Goal: Book appointment/travel/reservation

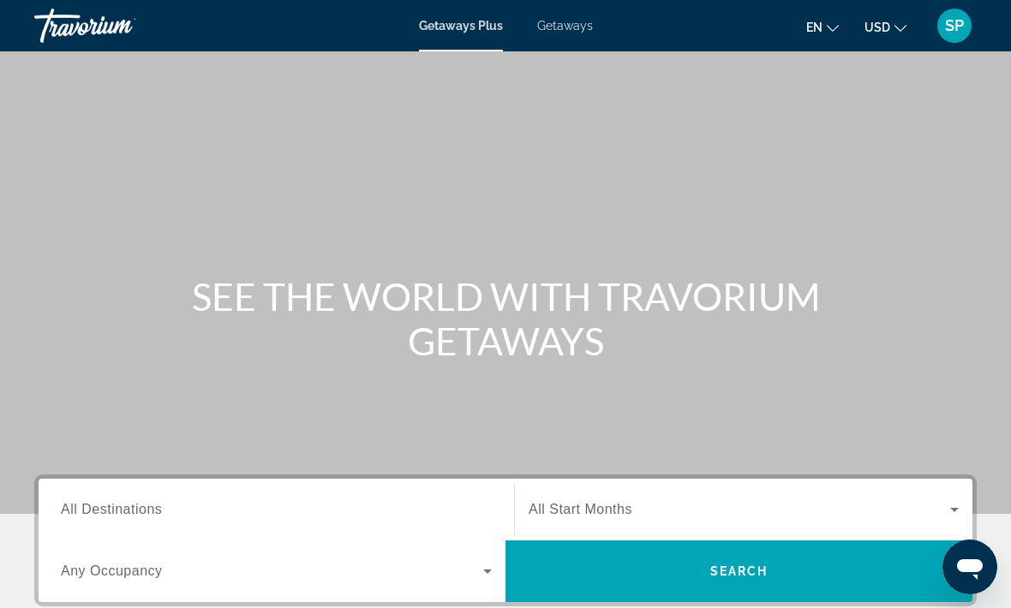
click at [569, 23] on span "Getaways" at bounding box center [565, 26] width 56 height 14
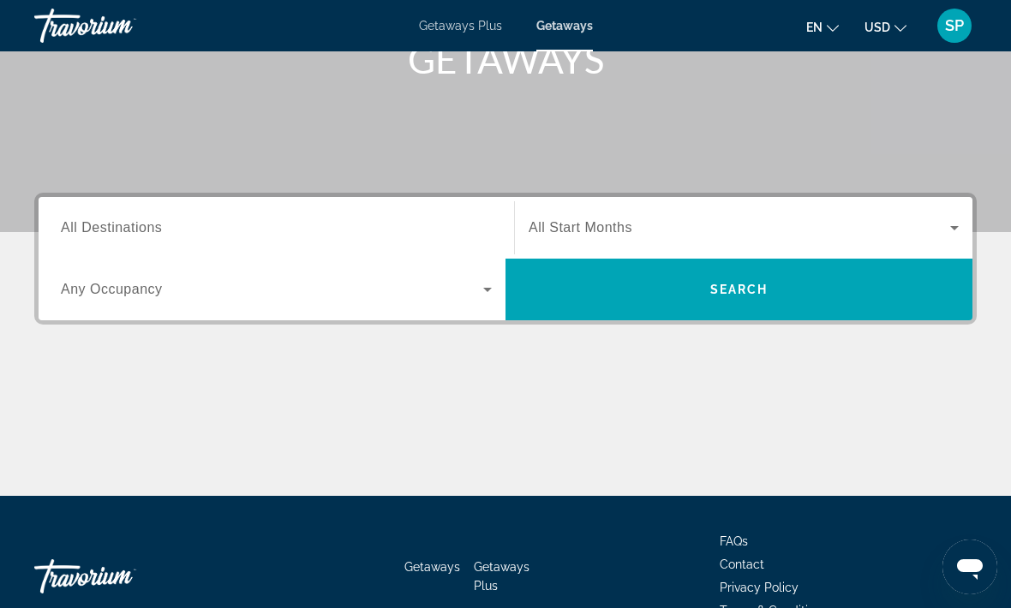
click at [488, 295] on icon "Search widget" at bounding box center [487, 289] width 21 height 21
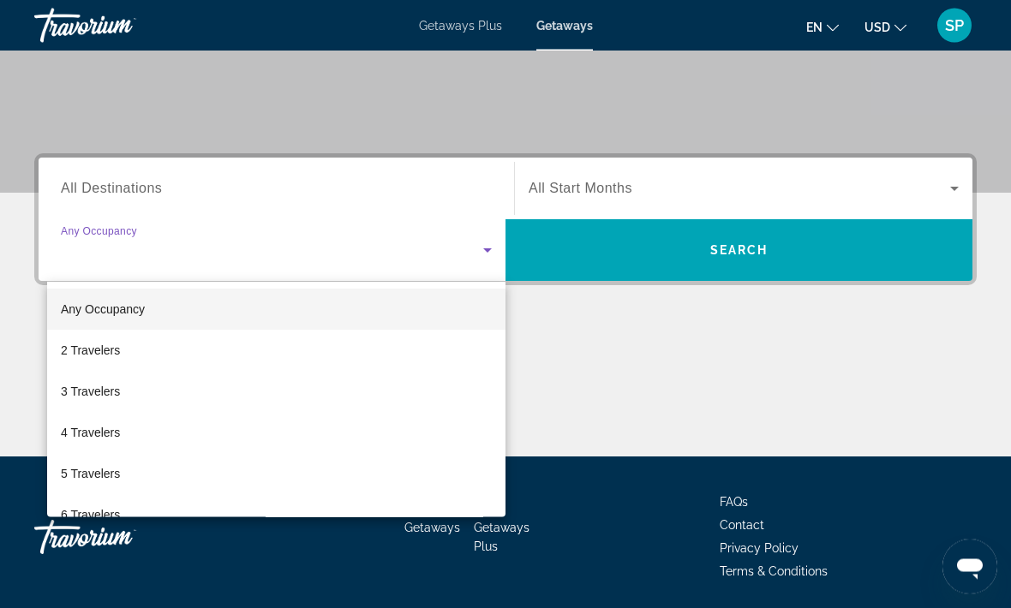
scroll to position [323, 0]
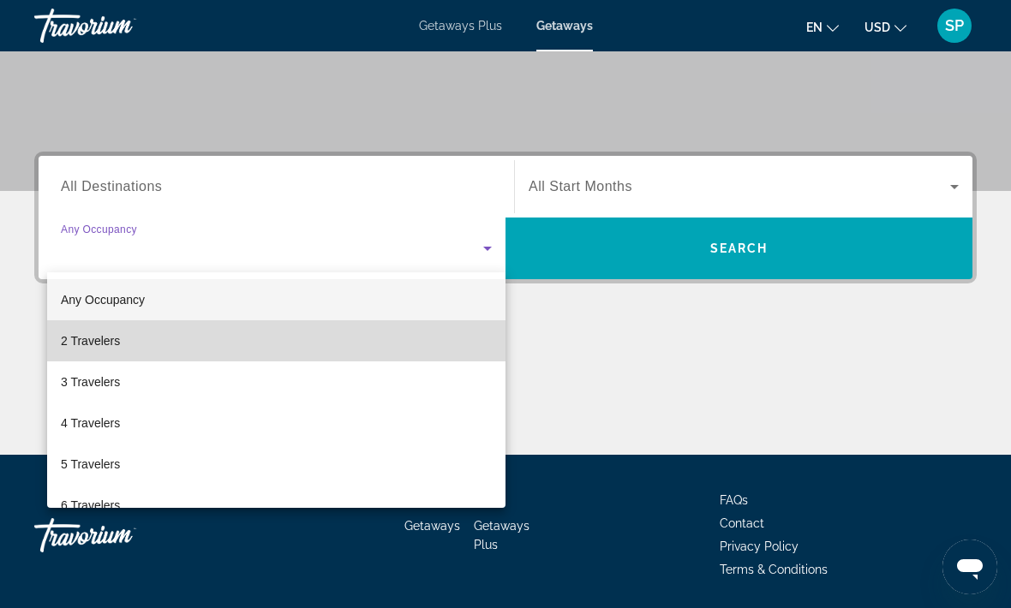
click at [320, 341] on mat-option "2 Travelers" at bounding box center [276, 340] width 458 height 41
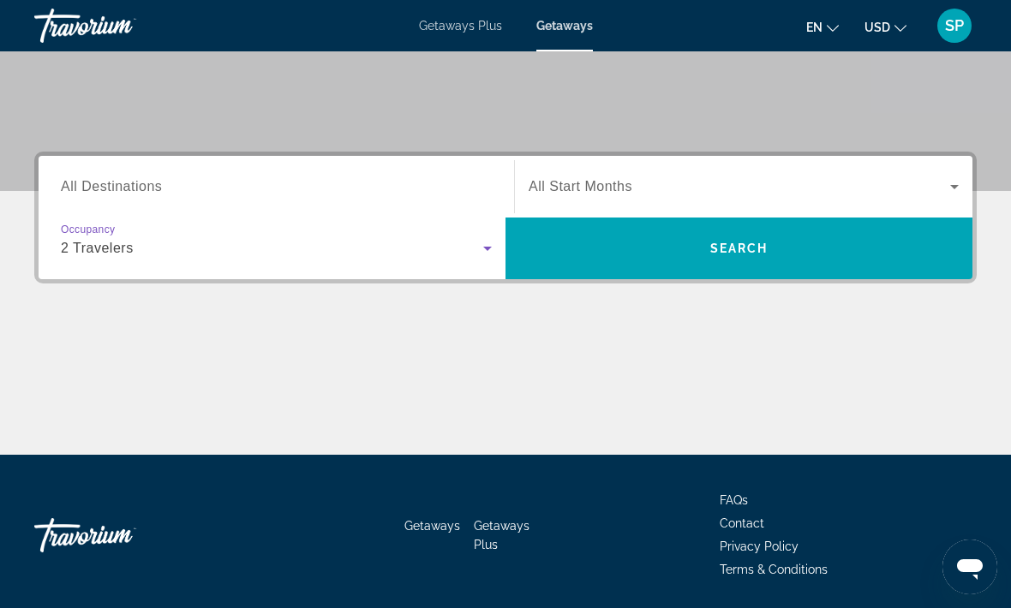
click at [300, 177] on input "Destination All Destinations" at bounding box center [276, 187] width 431 height 21
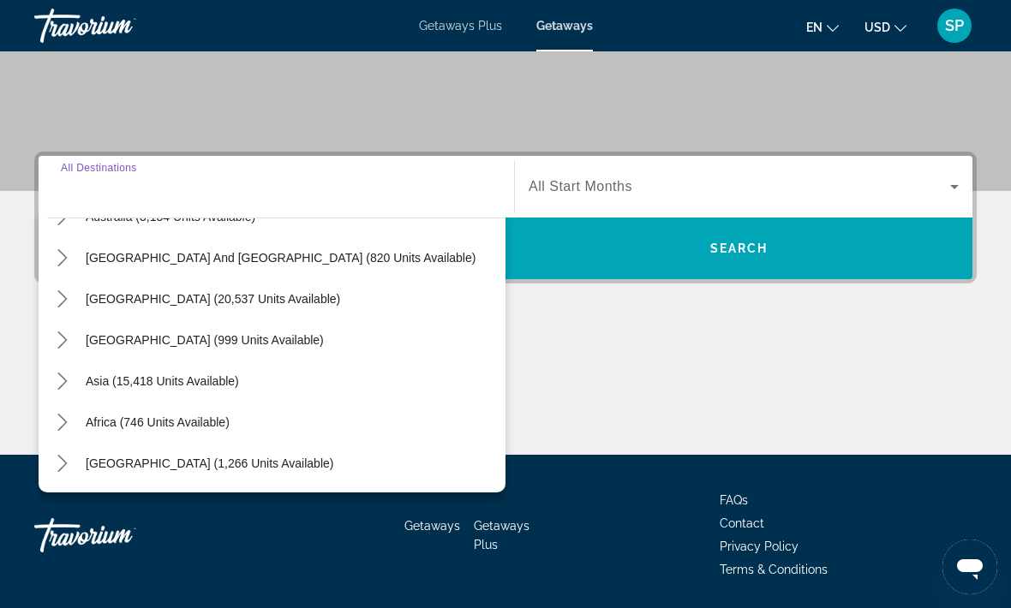
scroll to position [277, 0]
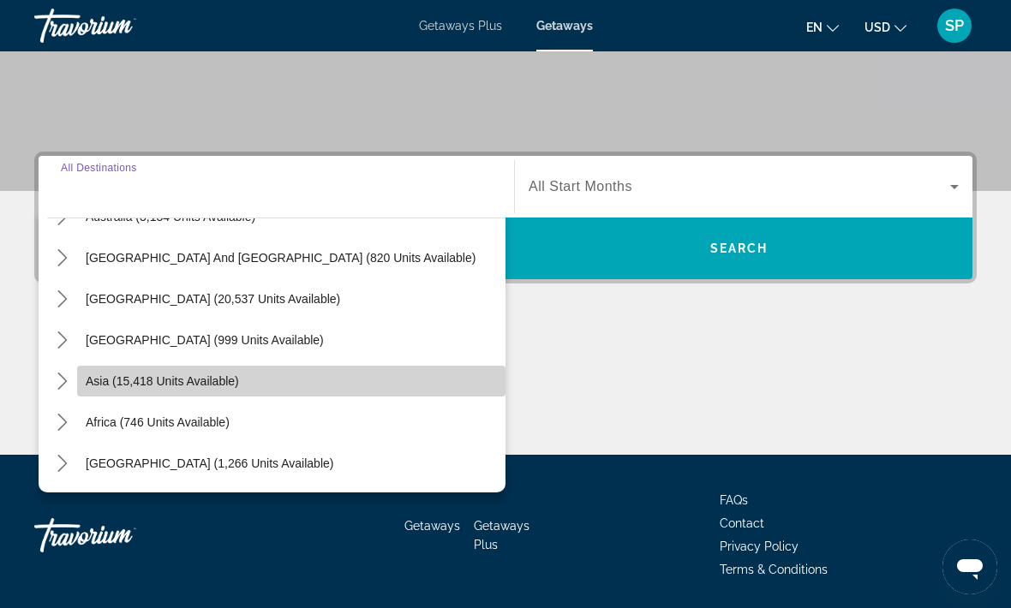
click at [345, 376] on span "Select destination: Asia (15,418 units available)" at bounding box center [291, 381] width 428 height 41
type input "**********"
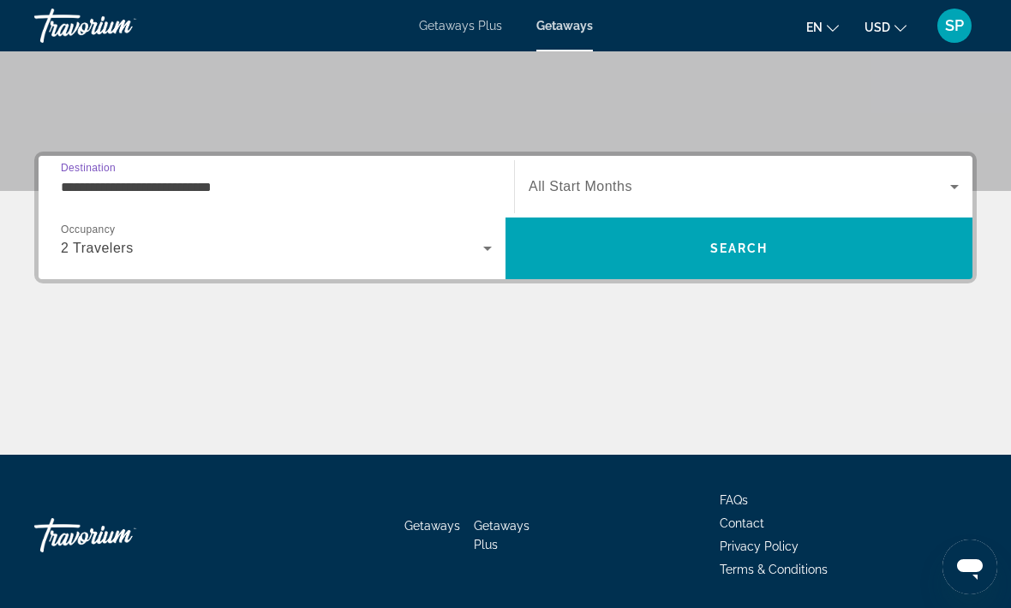
click at [951, 179] on icon "Search widget" at bounding box center [954, 186] width 21 height 21
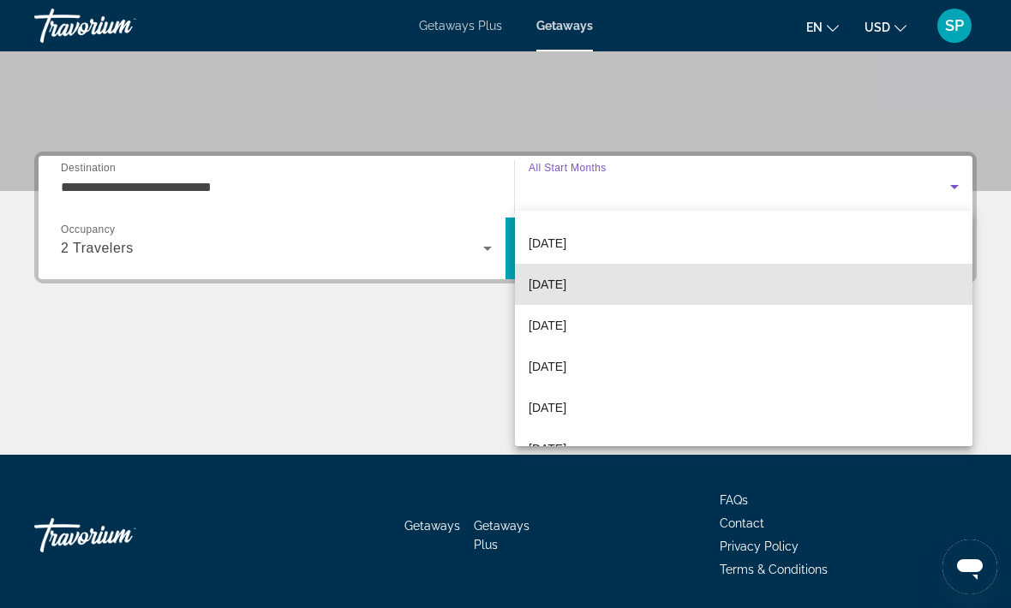
scroll to position [224, 0]
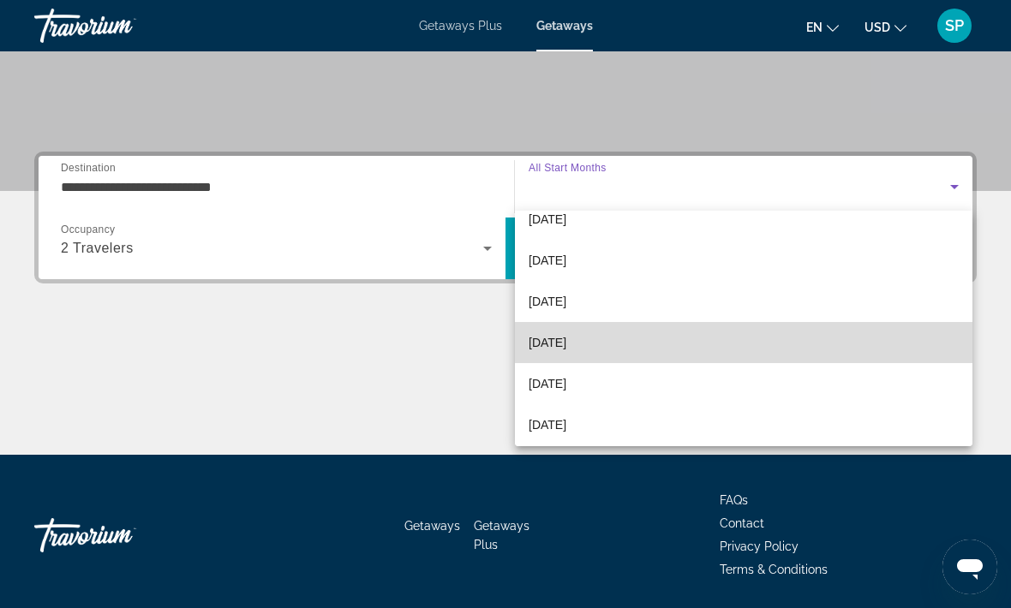
click at [790, 342] on mat-option "[DATE]" at bounding box center [743, 342] width 457 height 41
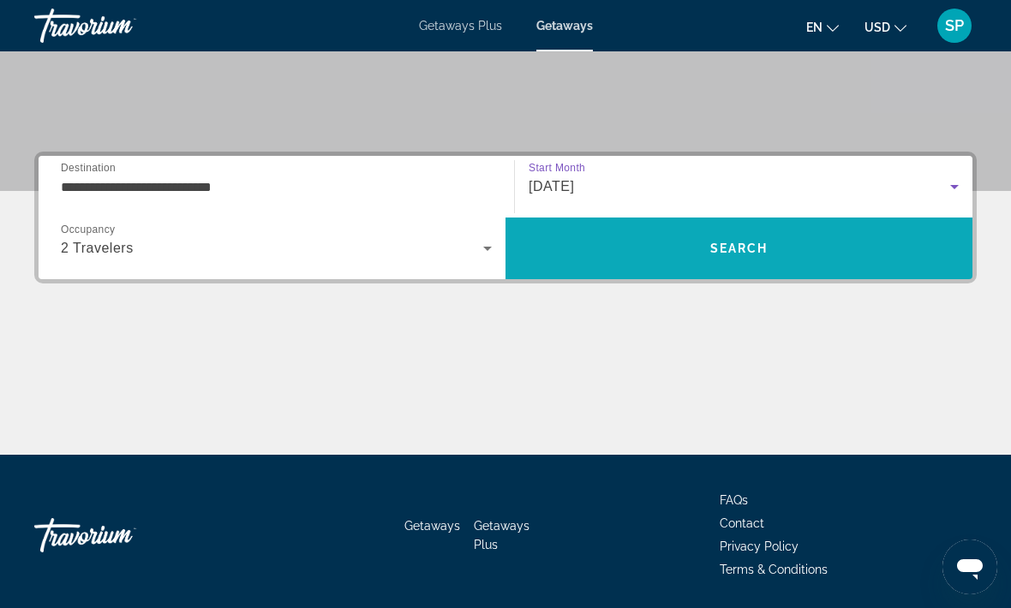
click at [835, 231] on span "Search" at bounding box center [738, 248] width 467 height 41
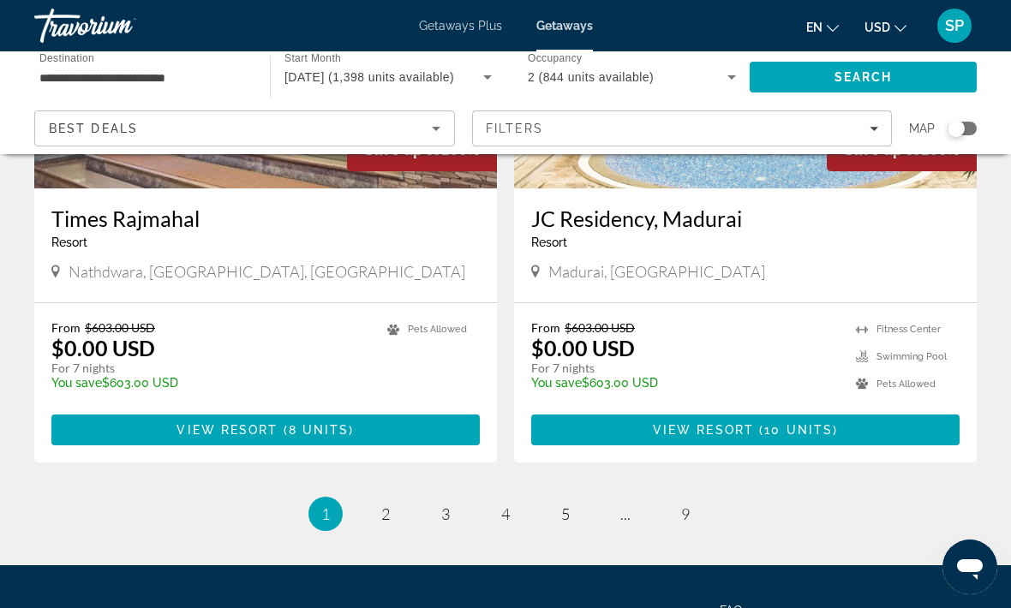
scroll to position [3259, 0]
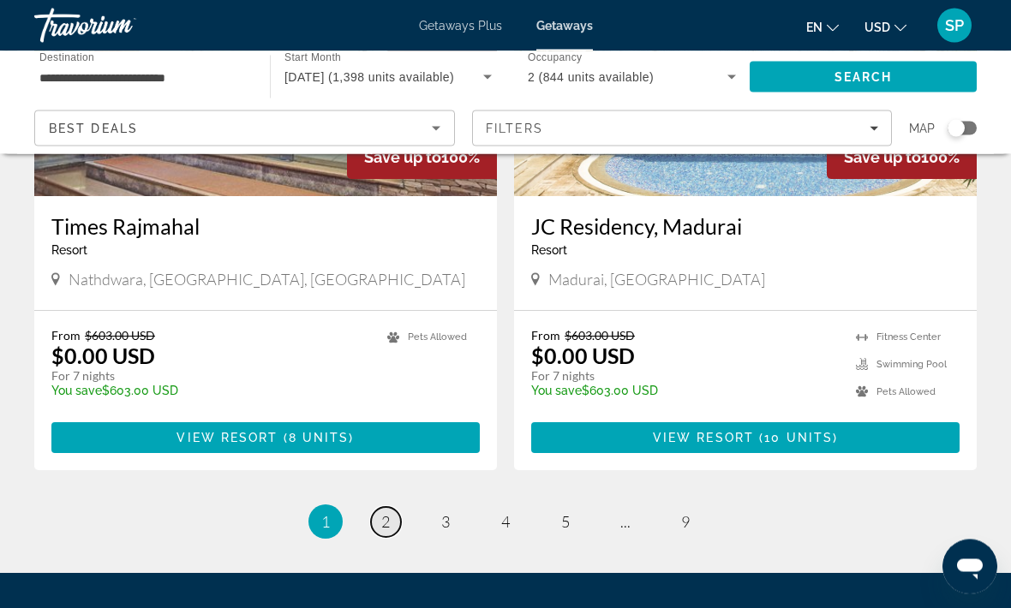
click at [394, 508] on link "page 2" at bounding box center [386, 523] width 30 height 30
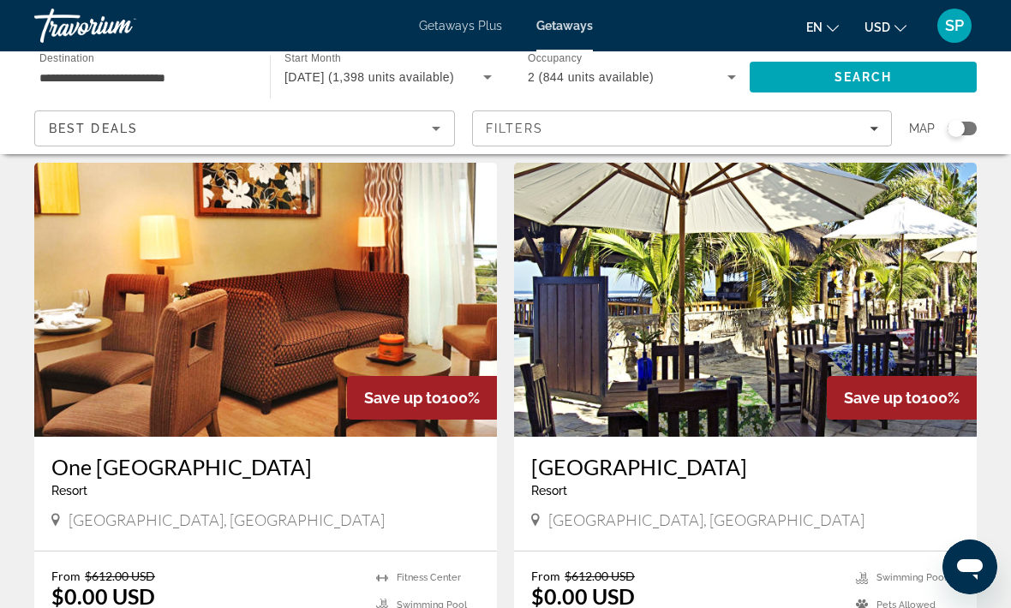
scroll to position [3027, 0]
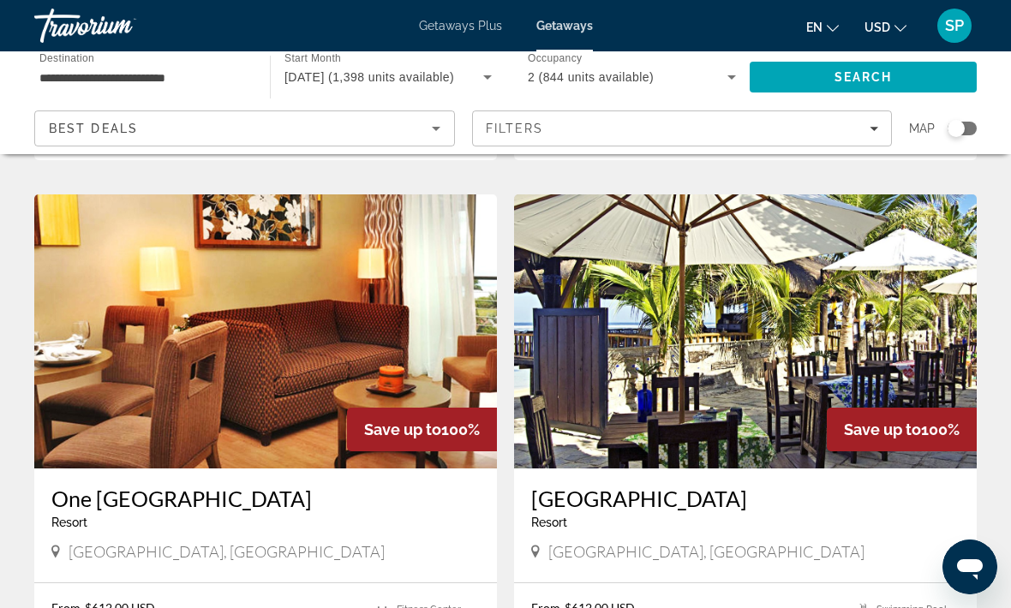
click at [787, 293] on img "Main content" at bounding box center [745, 331] width 462 height 274
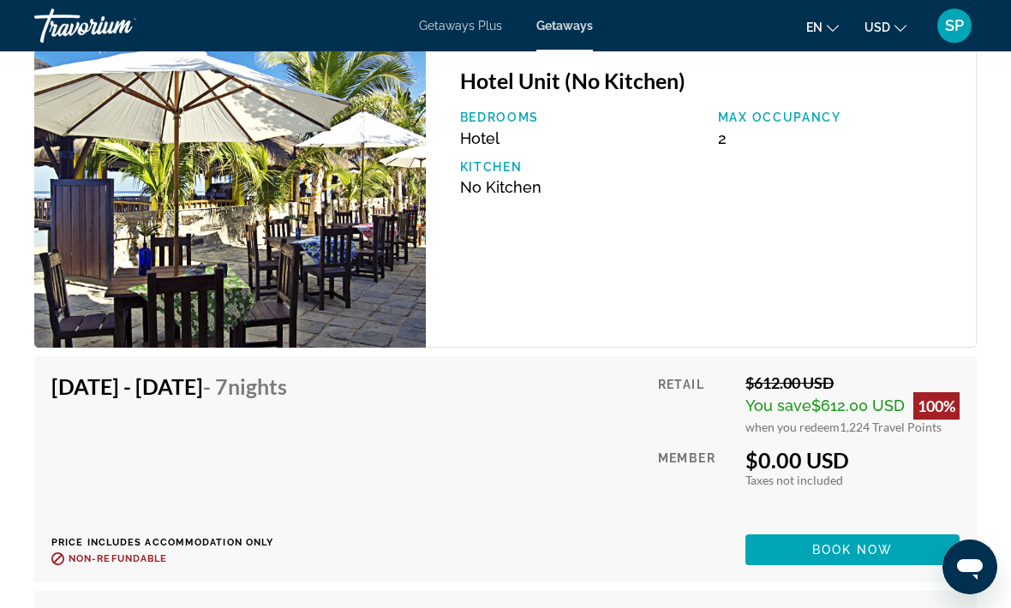
scroll to position [3016, 0]
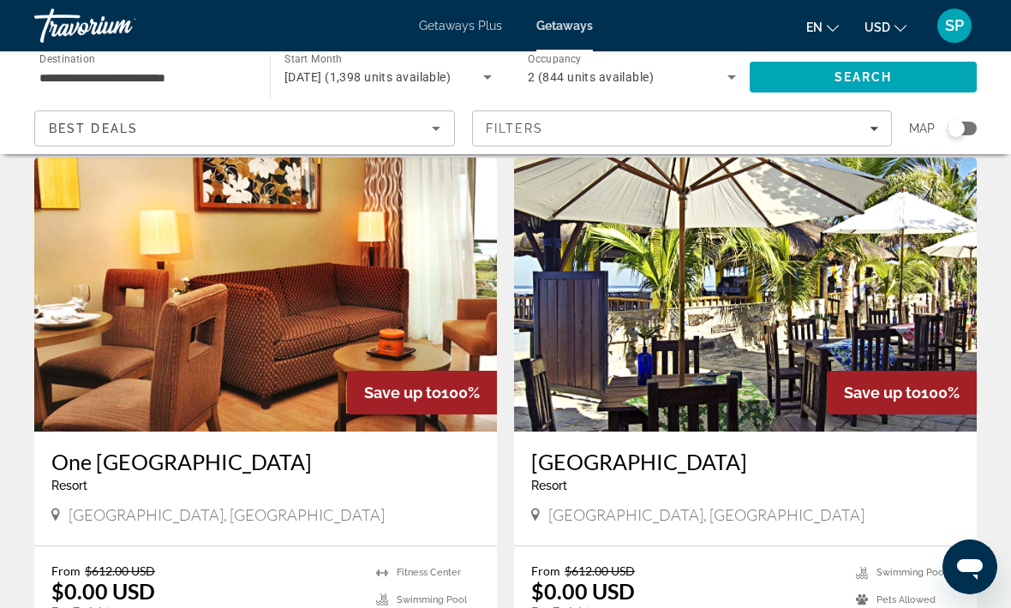
scroll to position [3063, 0]
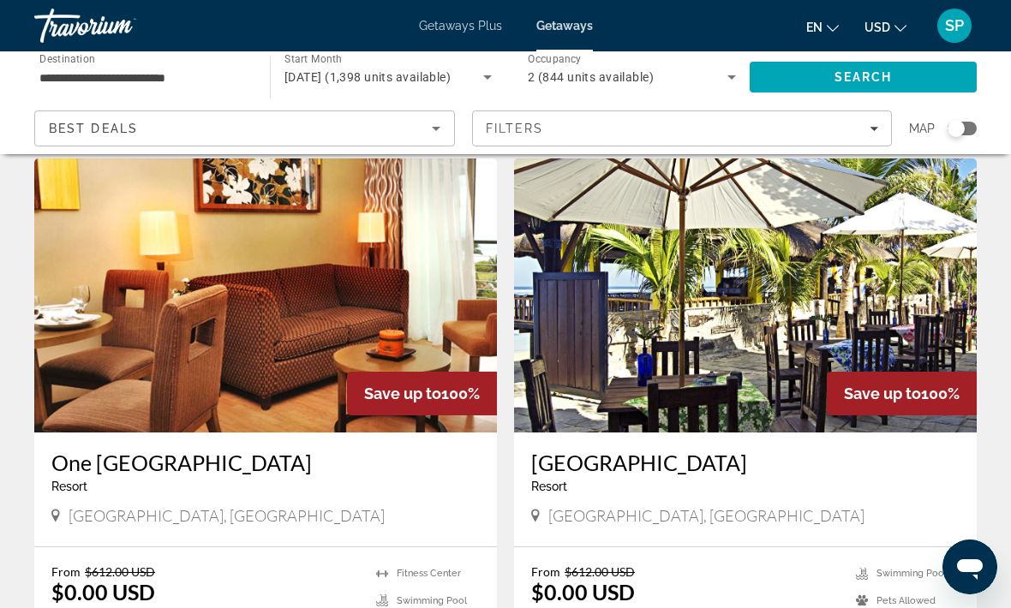
click at [221, 324] on img "Main content" at bounding box center [265, 295] width 462 height 274
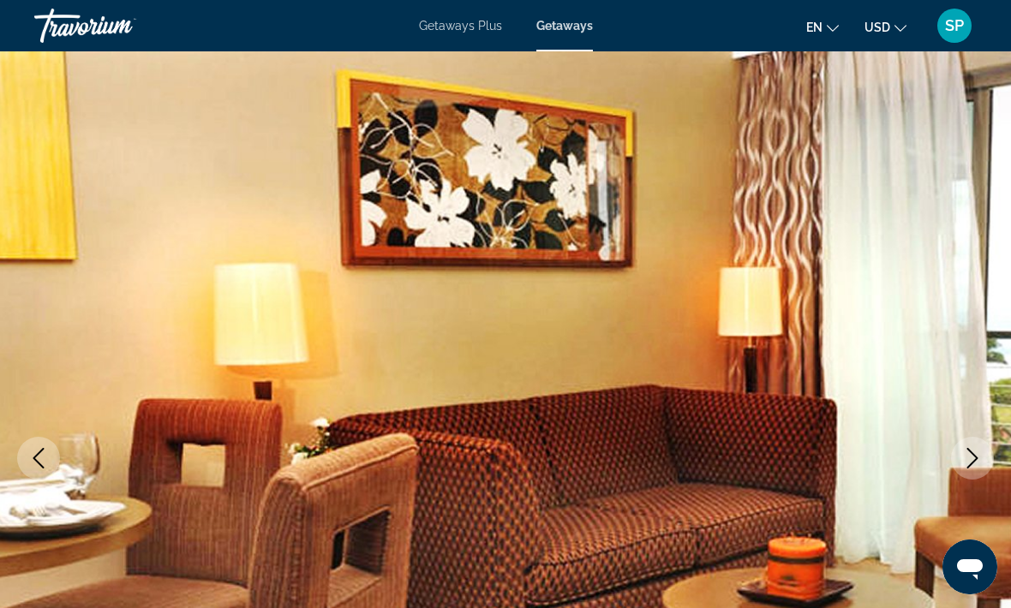
click at [966, 451] on icon "Next image" at bounding box center [972, 458] width 21 height 21
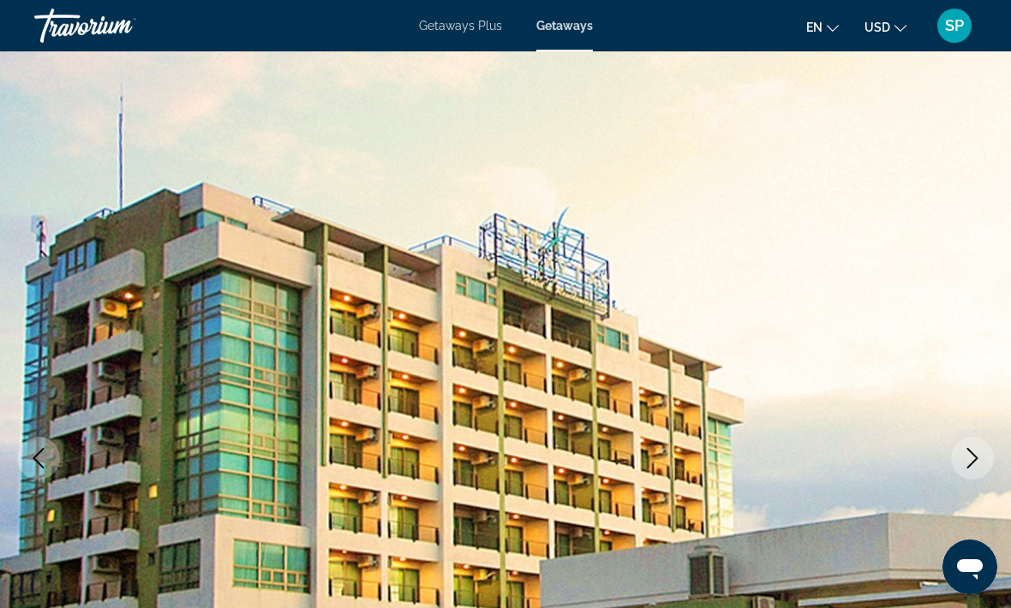
click at [968, 465] on icon "Next image" at bounding box center [972, 458] width 21 height 21
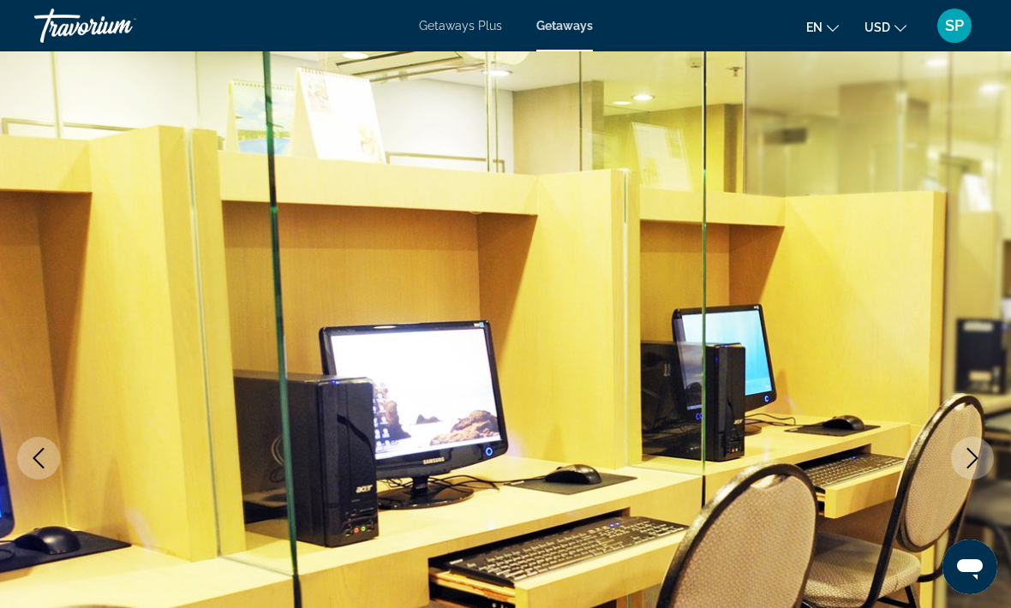
click at [959, 462] on button "Next image" at bounding box center [972, 458] width 43 height 43
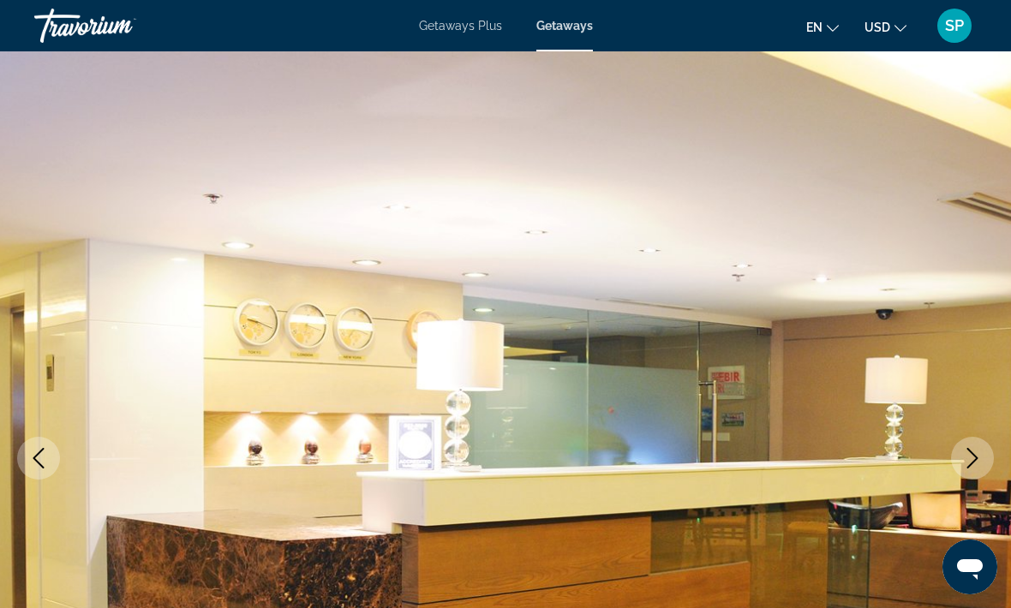
click at [956, 471] on button "Next image" at bounding box center [972, 458] width 43 height 43
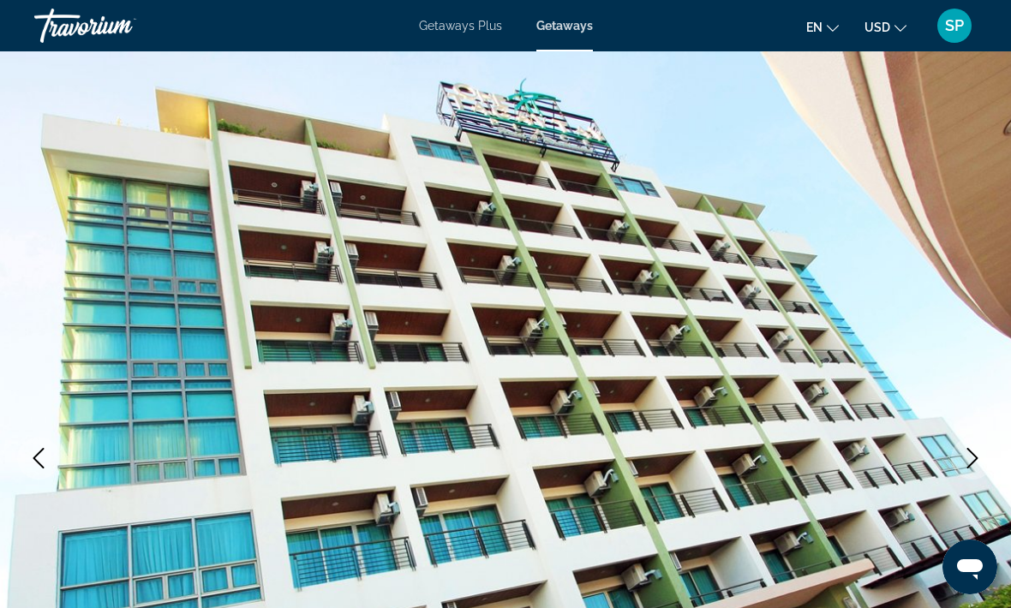
click at [987, 451] on button "Next image" at bounding box center [972, 458] width 43 height 43
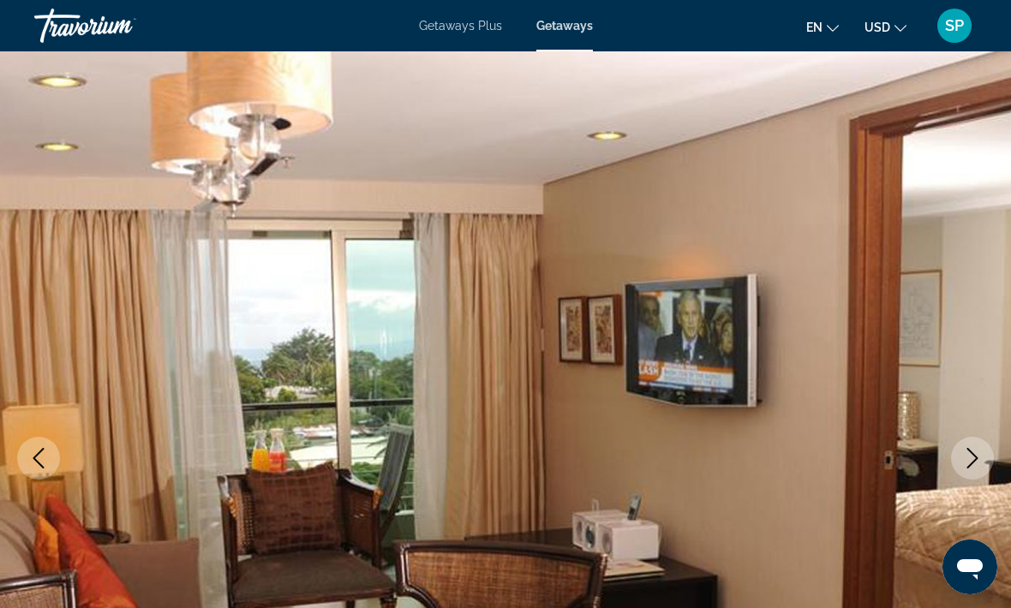
click at [963, 462] on icon "Next image" at bounding box center [972, 458] width 21 height 21
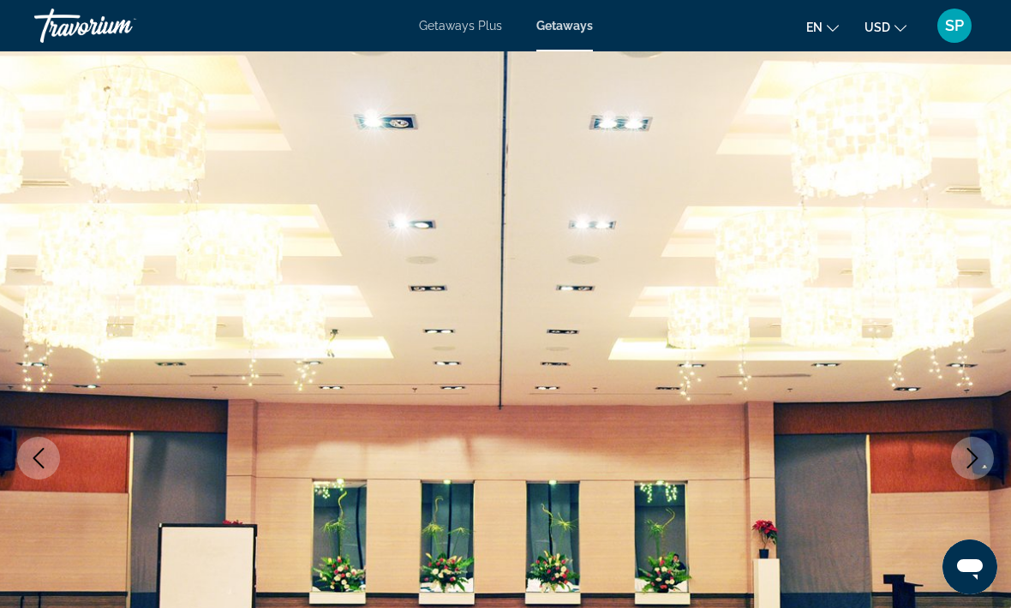
click at [980, 449] on icon "Next image" at bounding box center [972, 458] width 21 height 21
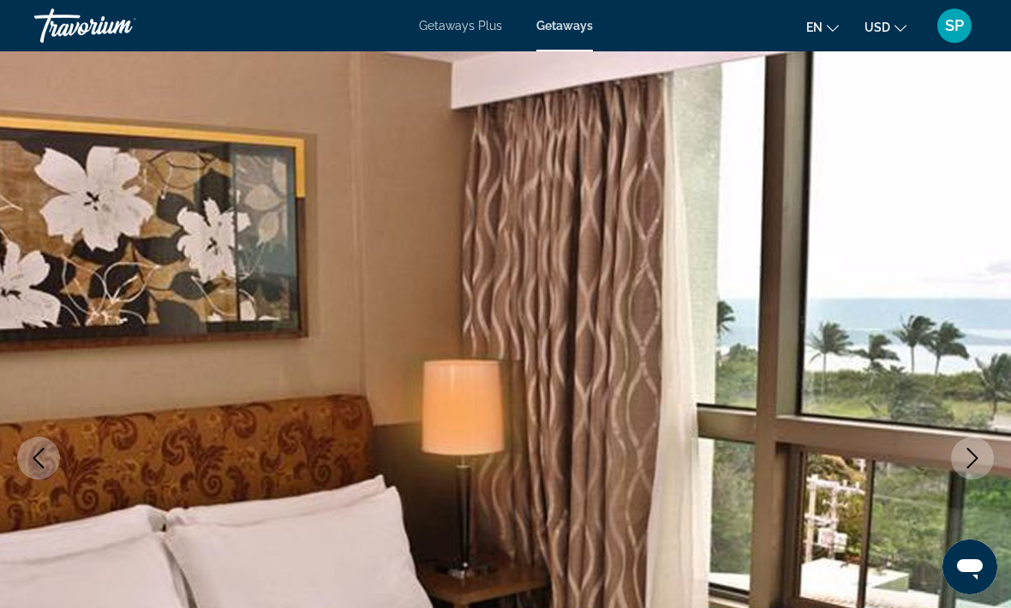
click at [975, 448] on icon "Next image" at bounding box center [972, 458] width 21 height 21
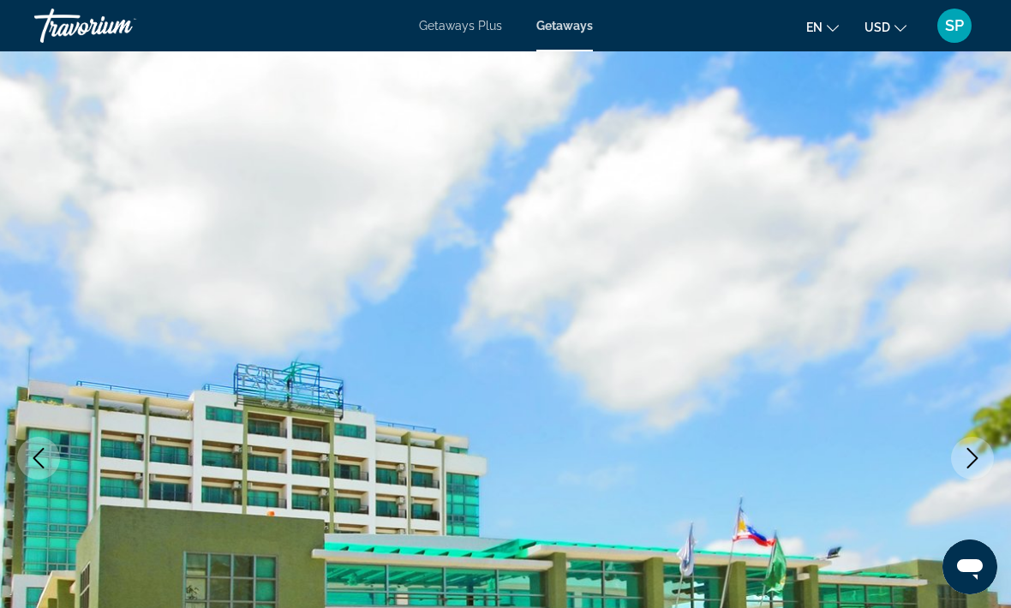
click at [980, 460] on icon "Next image" at bounding box center [972, 458] width 21 height 21
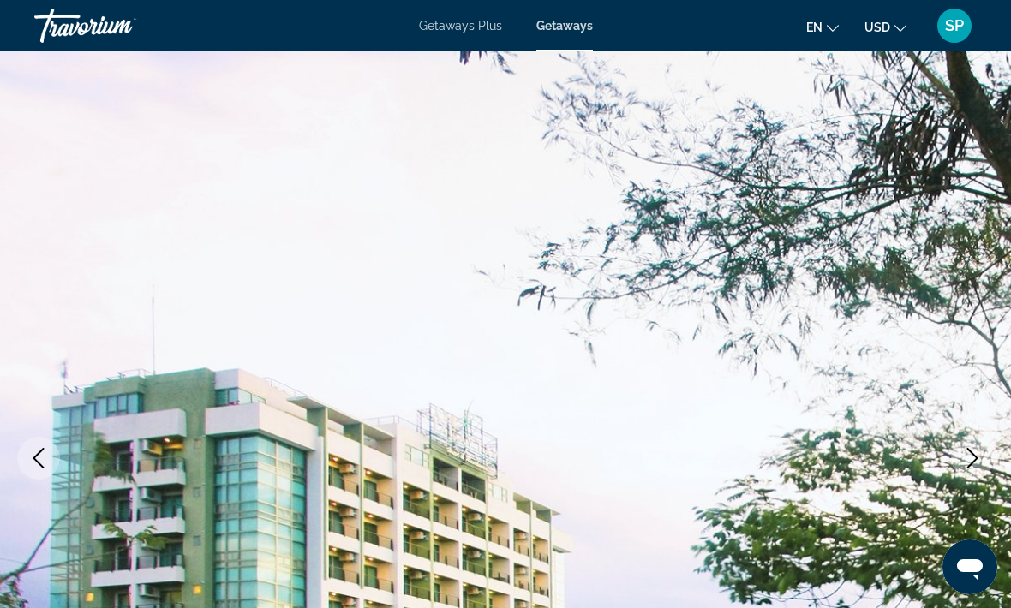
click at [974, 459] on icon "Next image" at bounding box center [972, 458] width 21 height 21
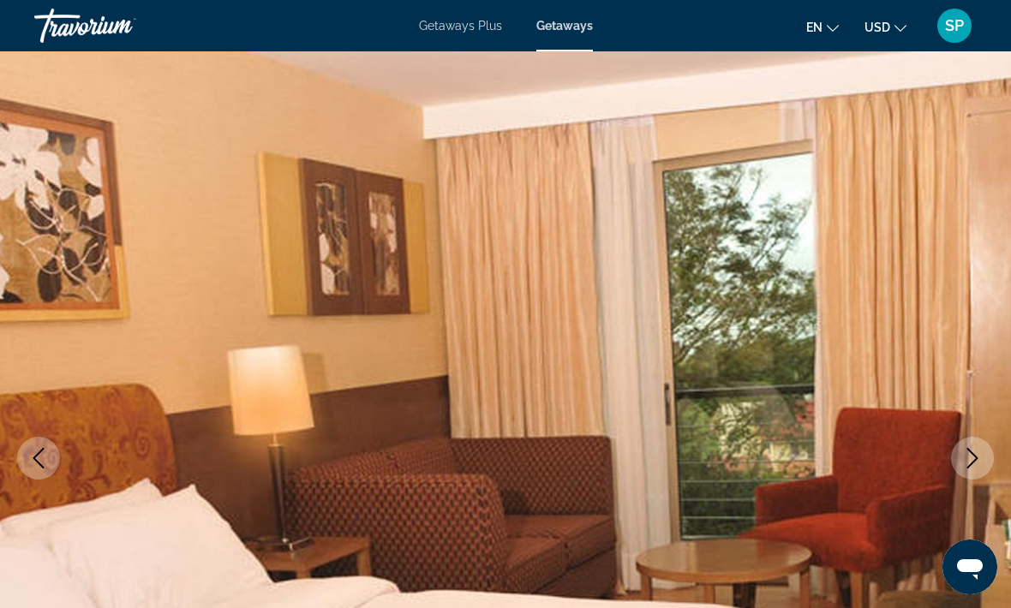
click at [972, 468] on button "Next image" at bounding box center [972, 458] width 43 height 43
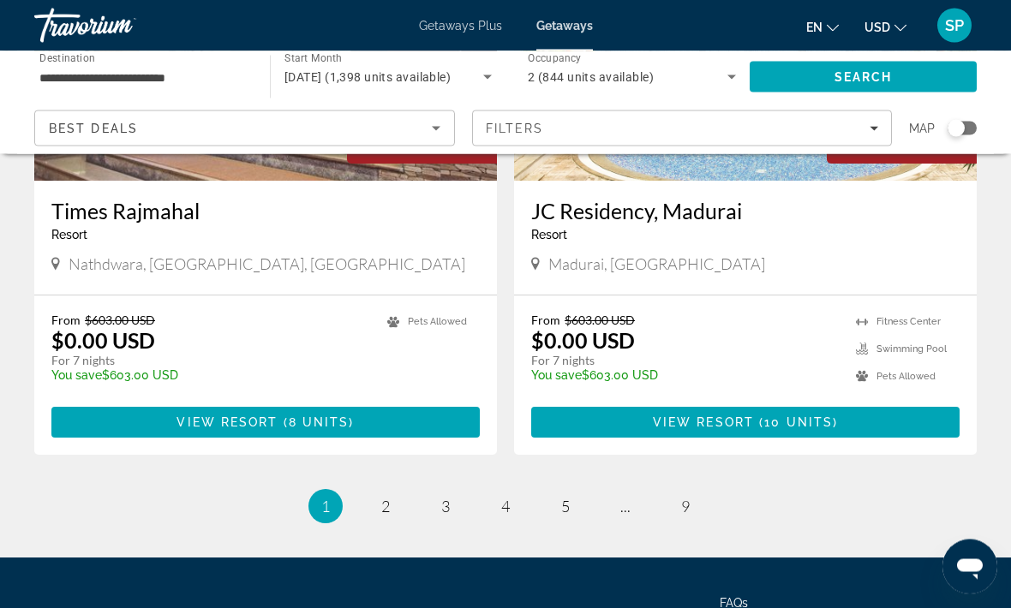
scroll to position [3323, 0]
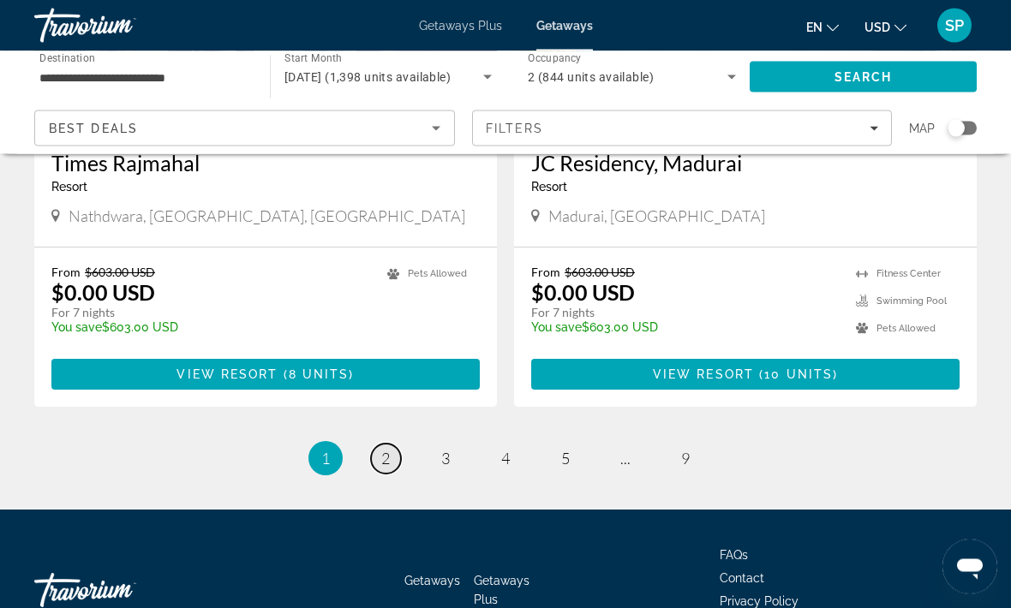
click at [391, 444] on link "page 2" at bounding box center [386, 459] width 30 height 30
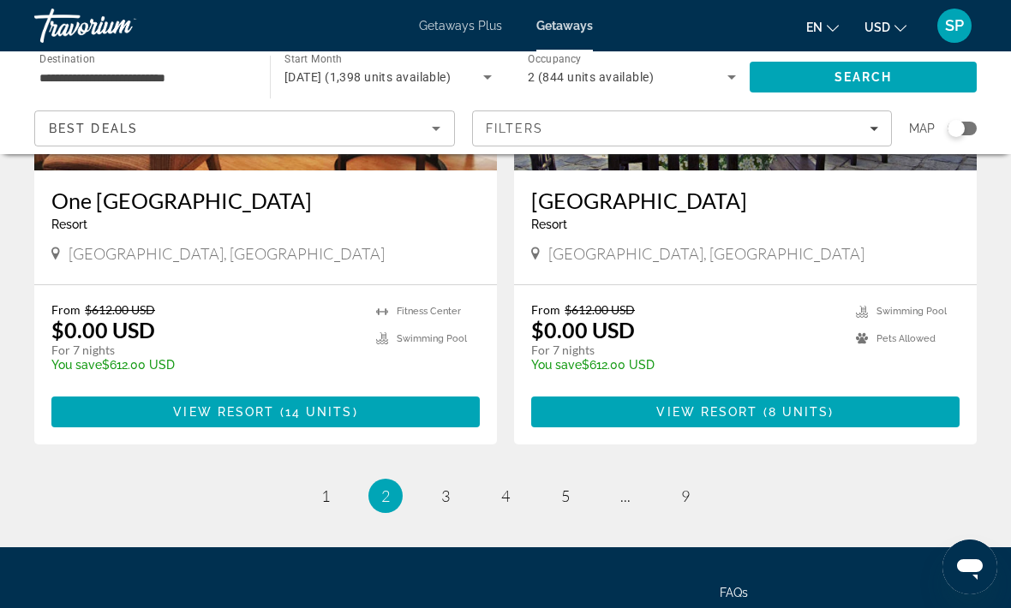
scroll to position [3324, 0]
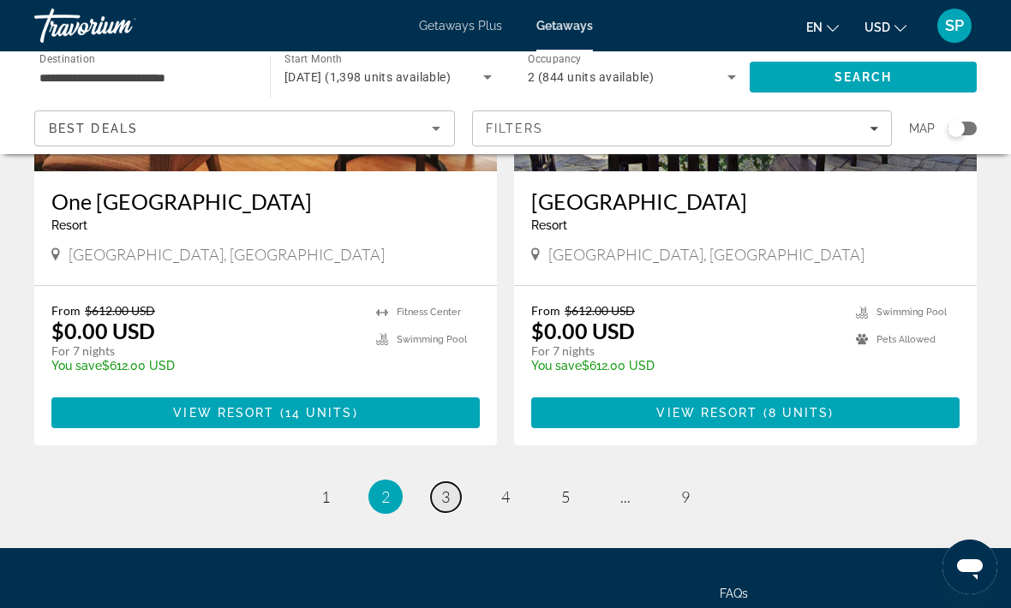
click at [445, 487] on span "3" at bounding box center [445, 496] width 9 height 19
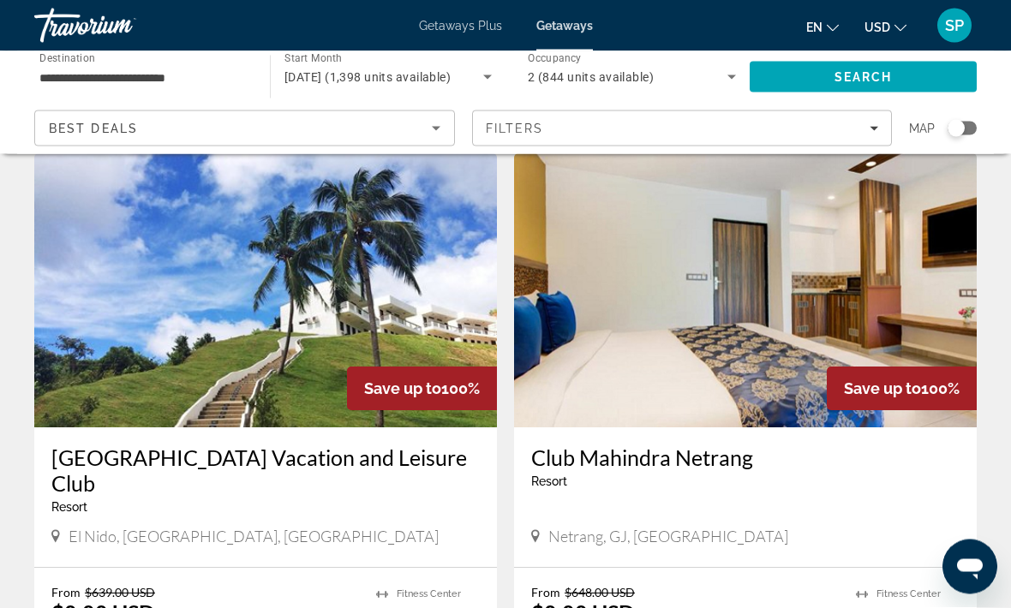
scroll to position [1280, 0]
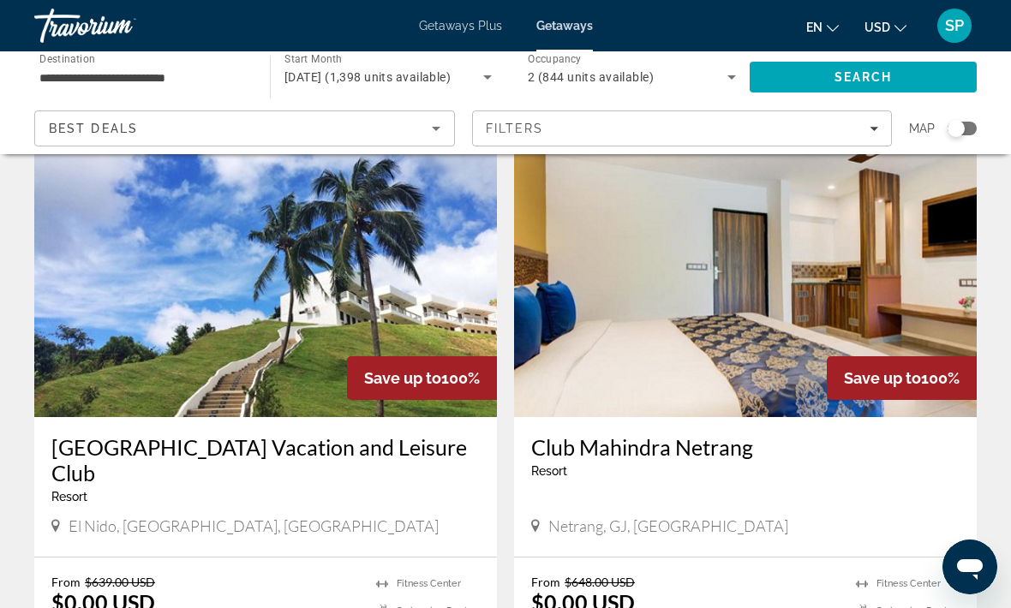
click at [268, 316] on img "Main content" at bounding box center [265, 280] width 462 height 274
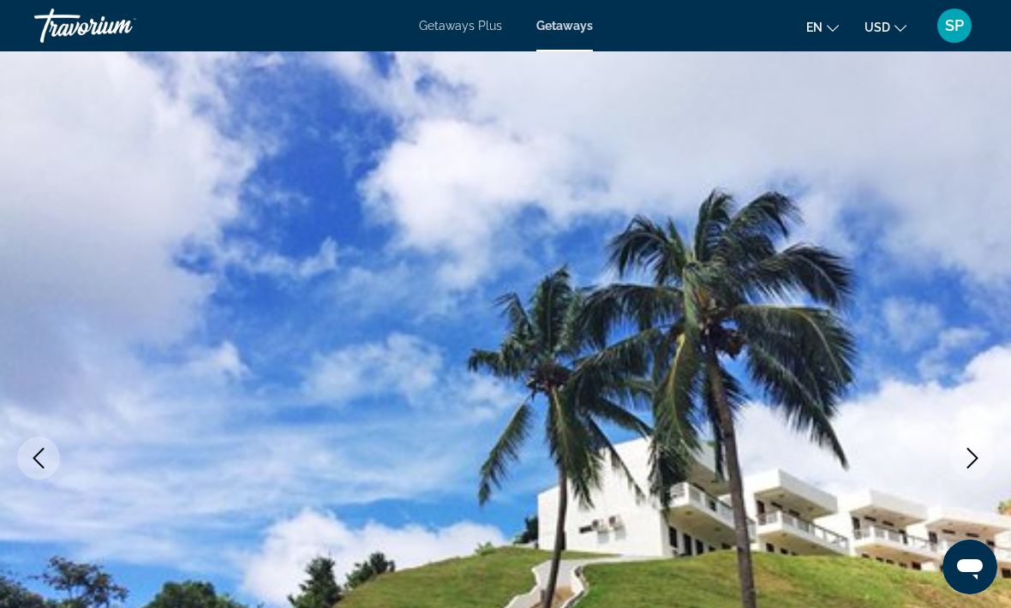
click at [968, 456] on icon "Next image" at bounding box center [972, 458] width 21 height 21
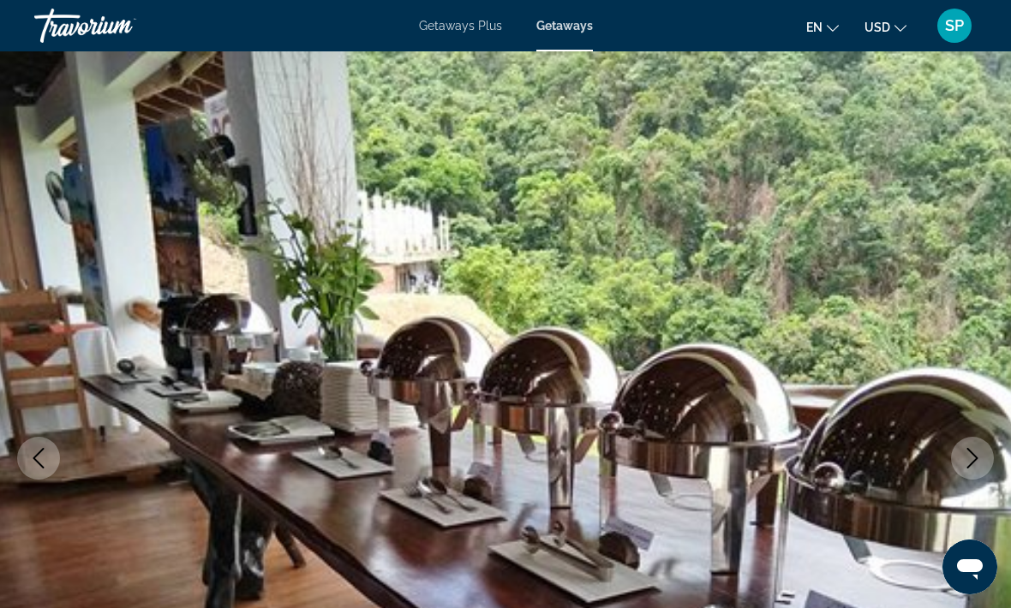
click at [975, 462] on icon "Next image" at bounding box center [972, 458] width 21 height 21
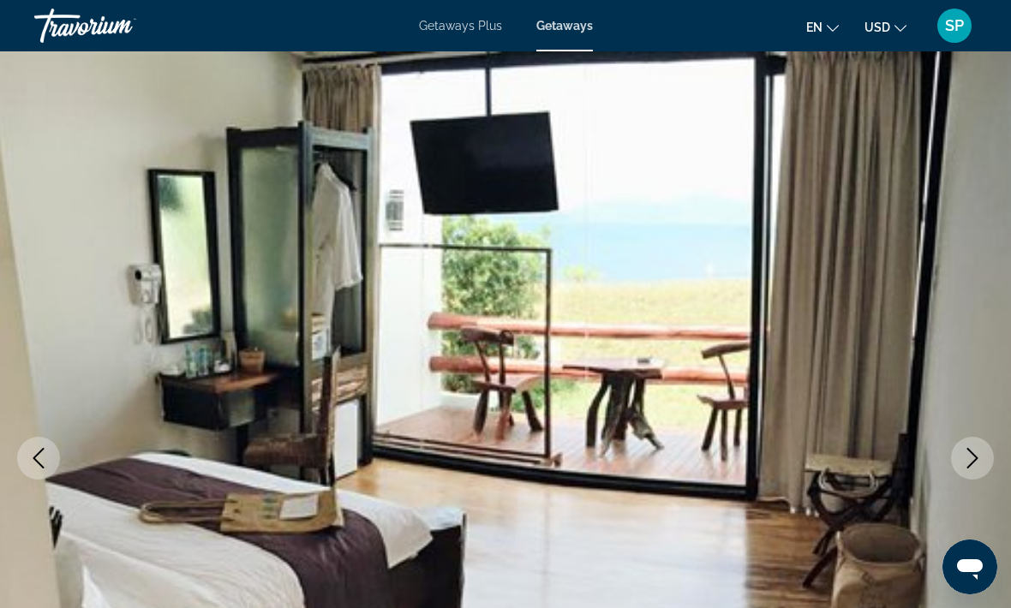
click at [983, 460] on button "Next image" at bounding box center [972, 458] width 43 height 43
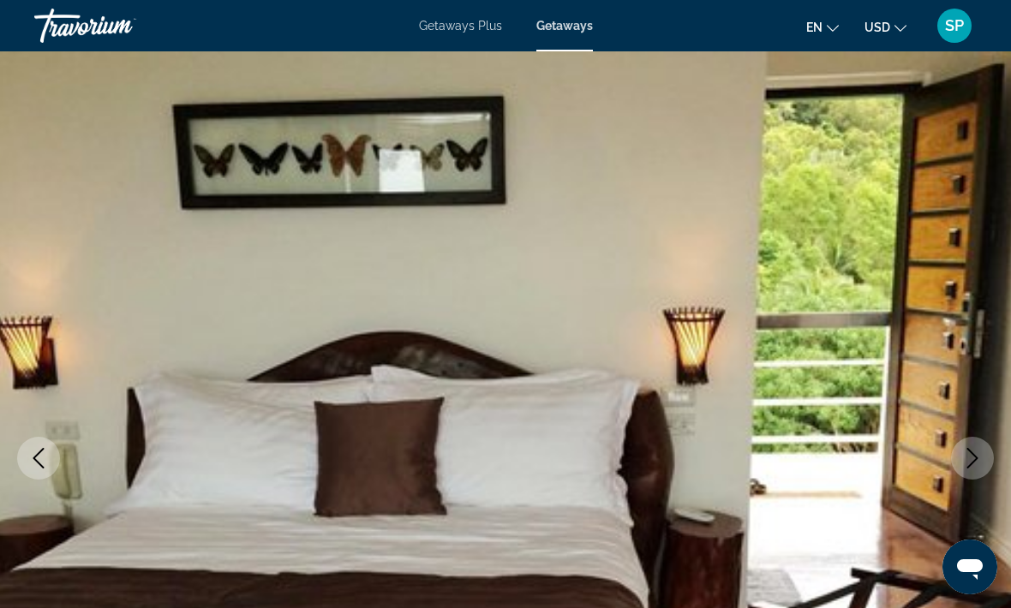
click at [987, 466] on button "Next image" at bounding box center [972, 458] width 43 height 43
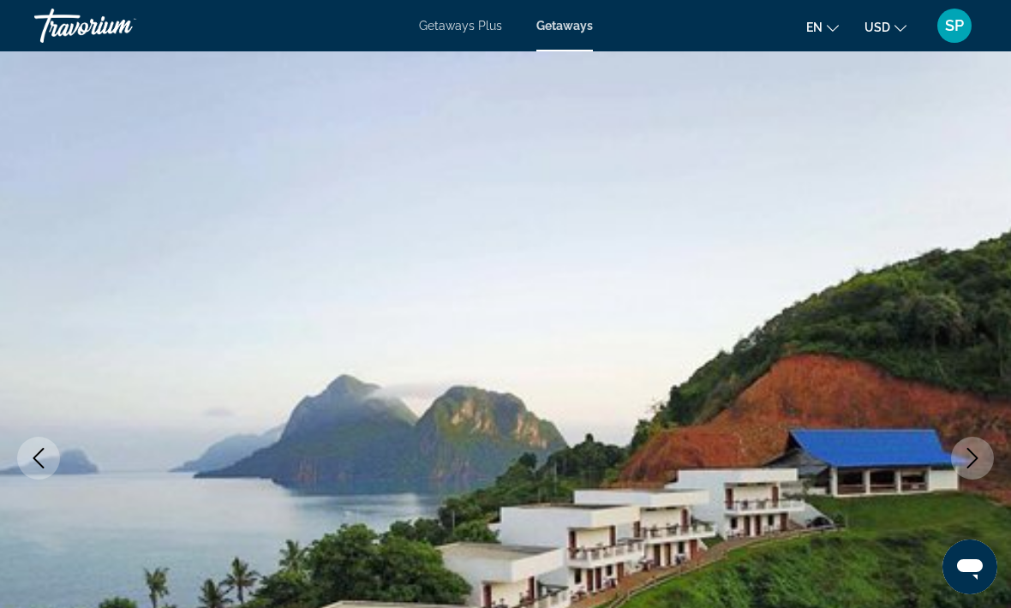
click at [987, 460] on button "Next image" at bounding box center [972, 458] width 43 height 43
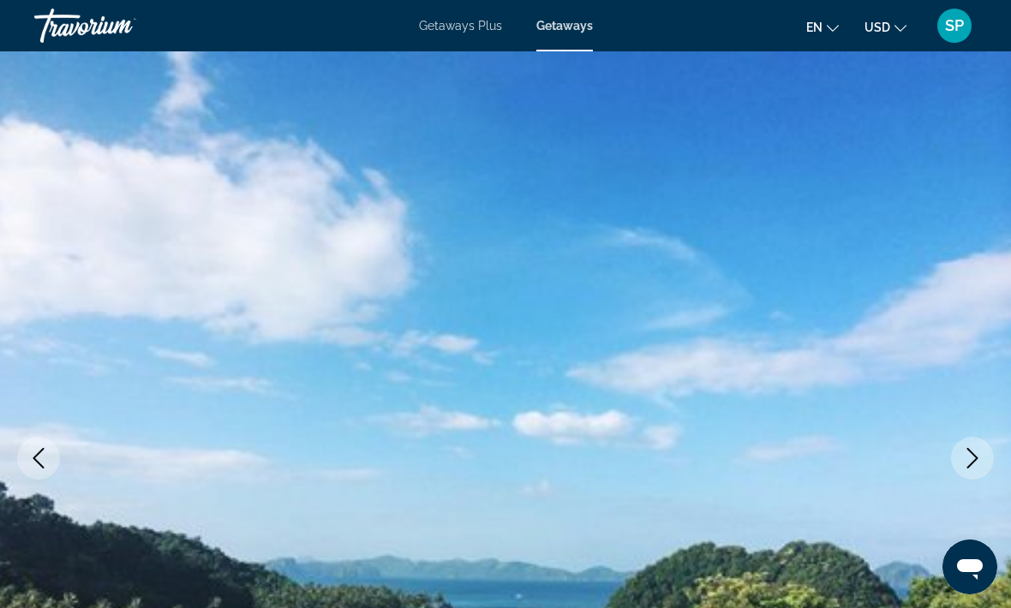
click at [984, 464] on button "Next image" at bounding box center [972, 458] width 43 height 43
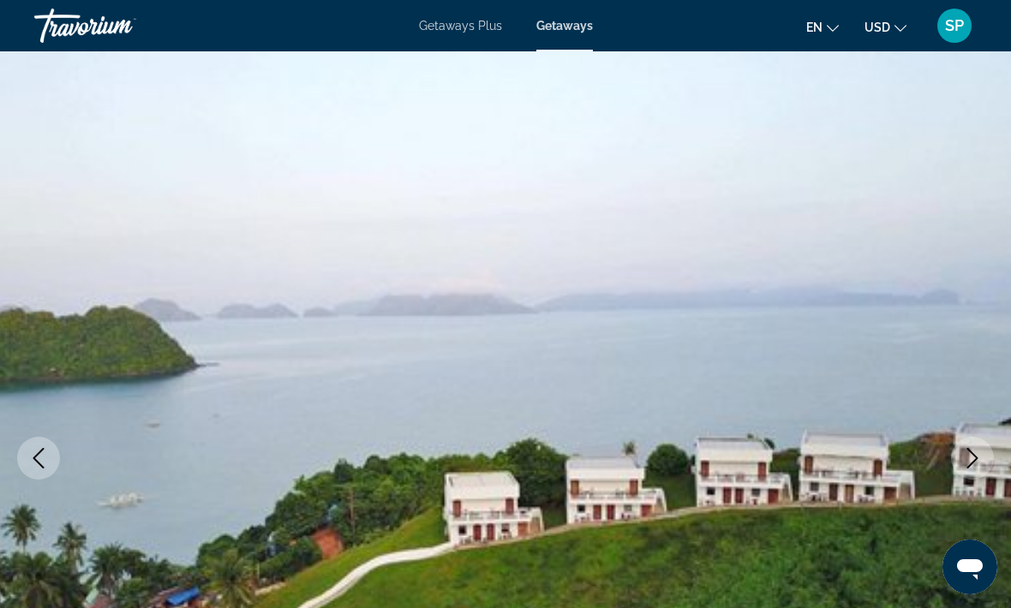
click at [986, 465] on button "Next image" at bounding box center [972, 458] width 43 height 43
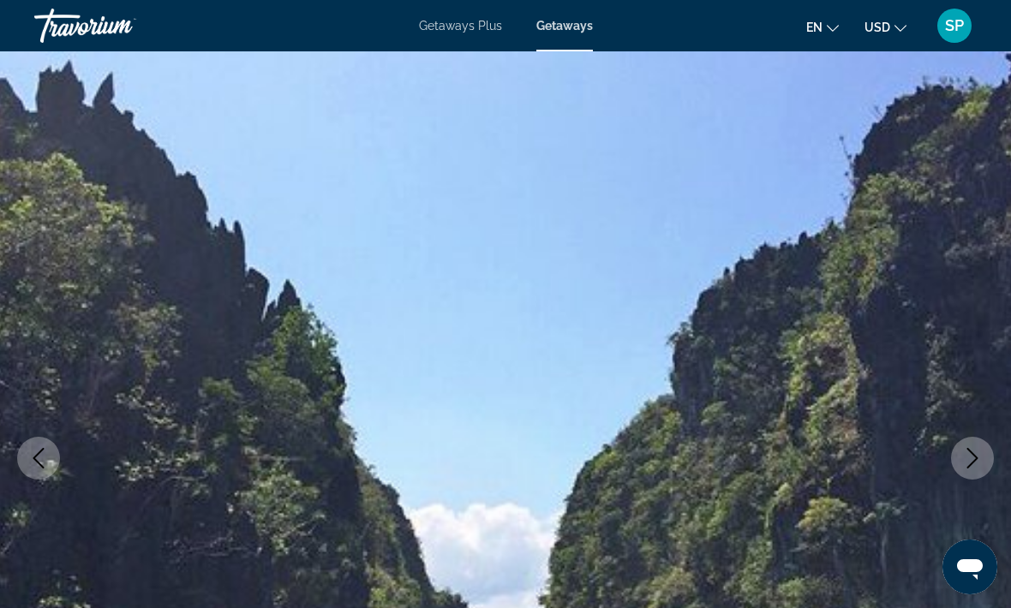
click at [968, 467] on icon "Next image" at bounding box center [972, 458] width 11 height 21
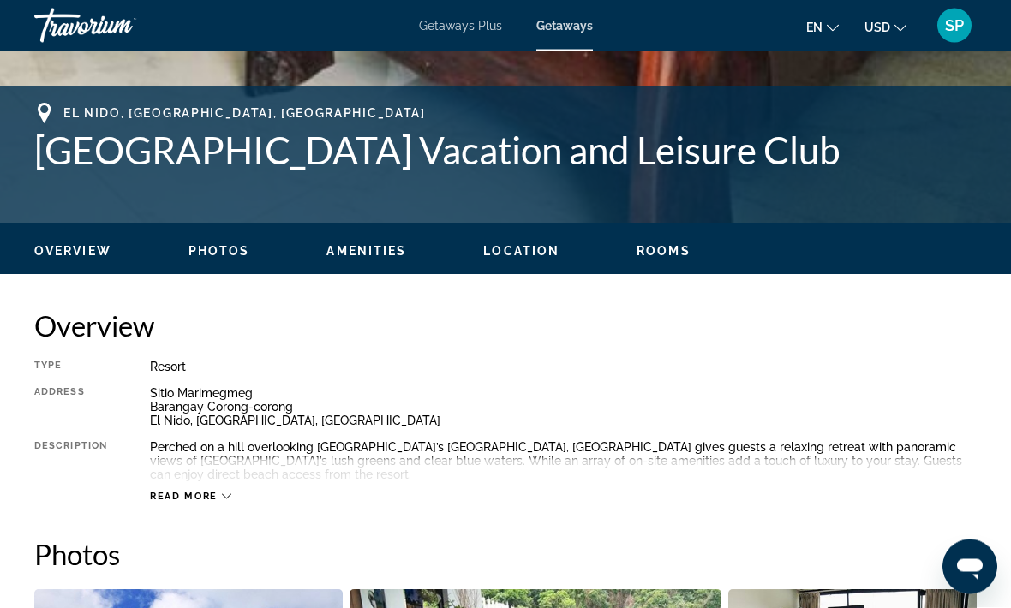
click at [187, 500] on span "Read more" at bounding box center [184, 497] width 68 height 11
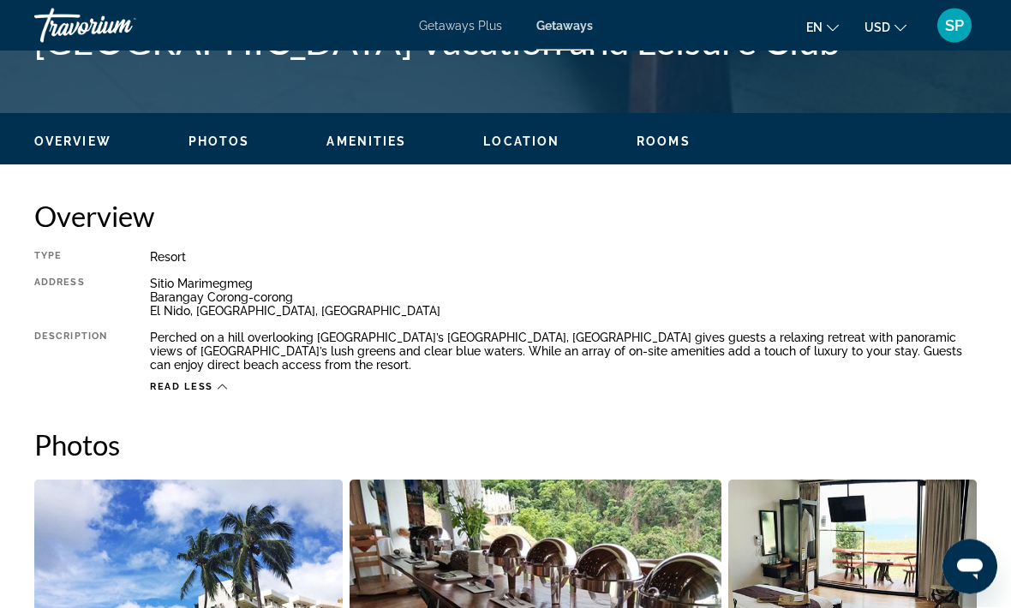
scroll to position [747, 0]
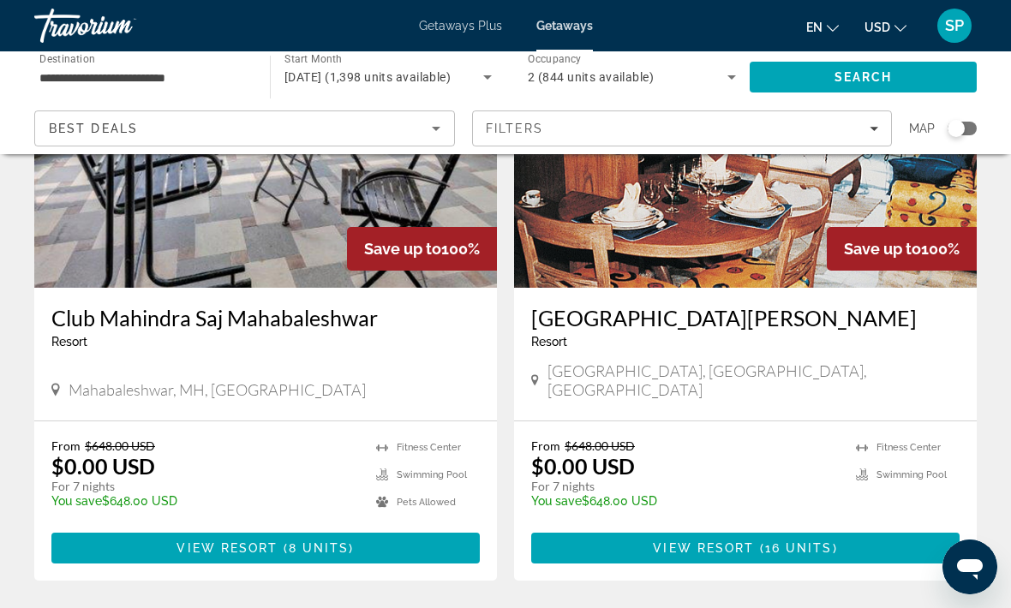
scroll to position [3233, 0]
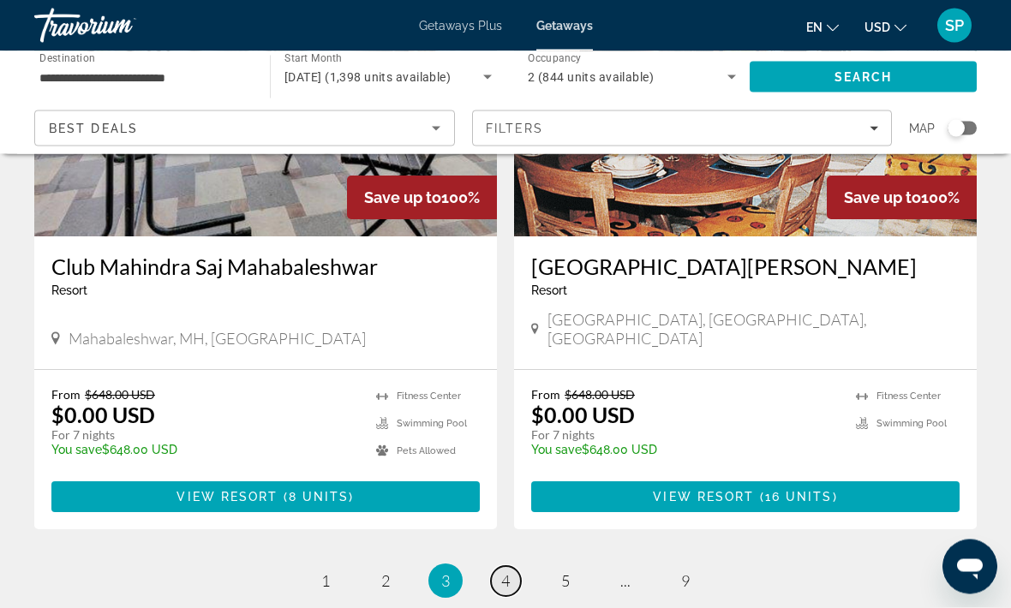
click at [515, 567] on link "page 4" at bounding box center [506, 582] width 30 height 30
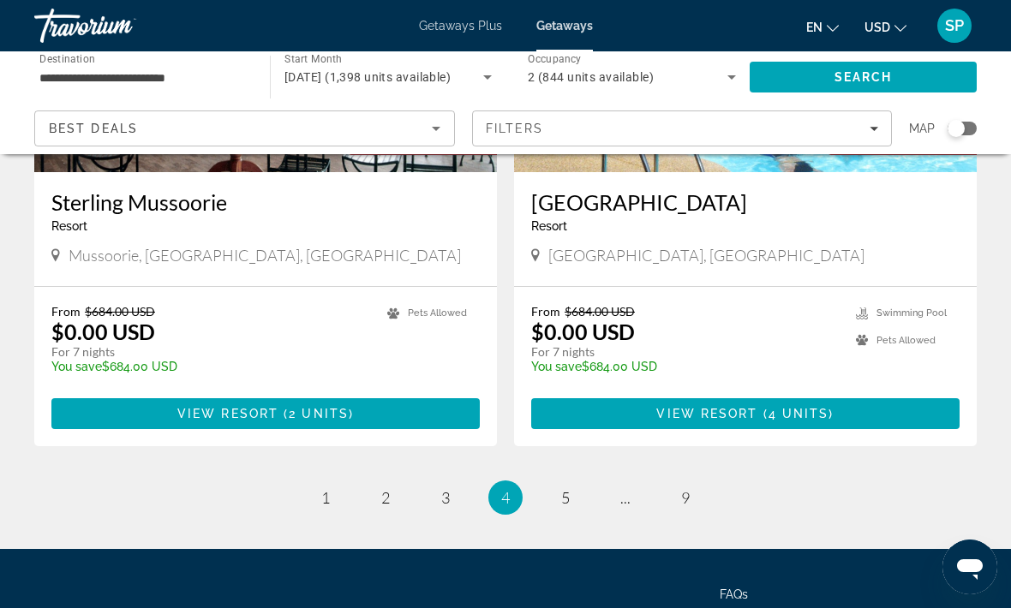
scroll to position [3264, 0]
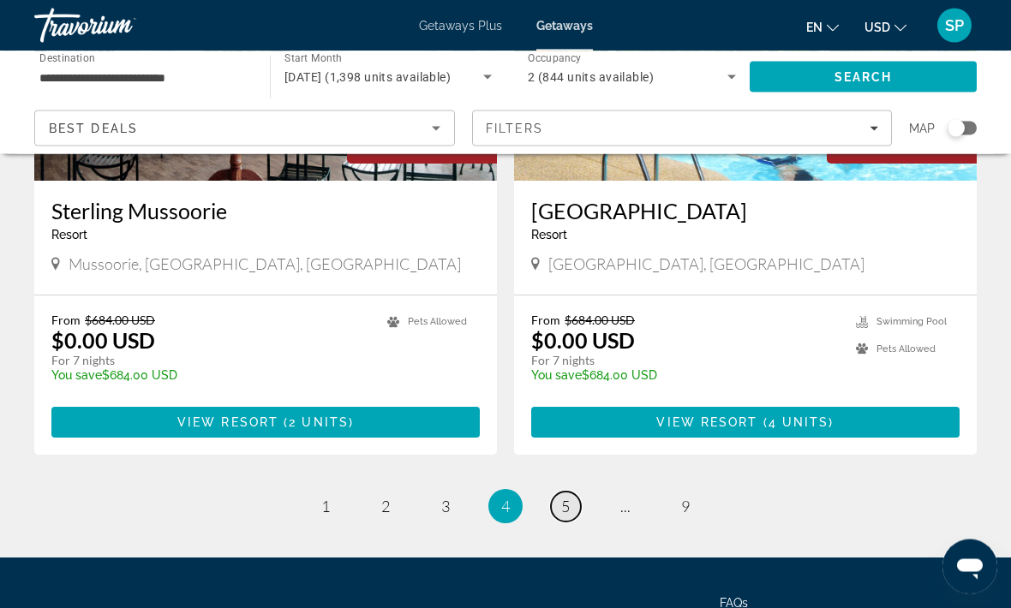
click at [568, 498] on span "5" at bounding box center [565, 507] width 9 height 19
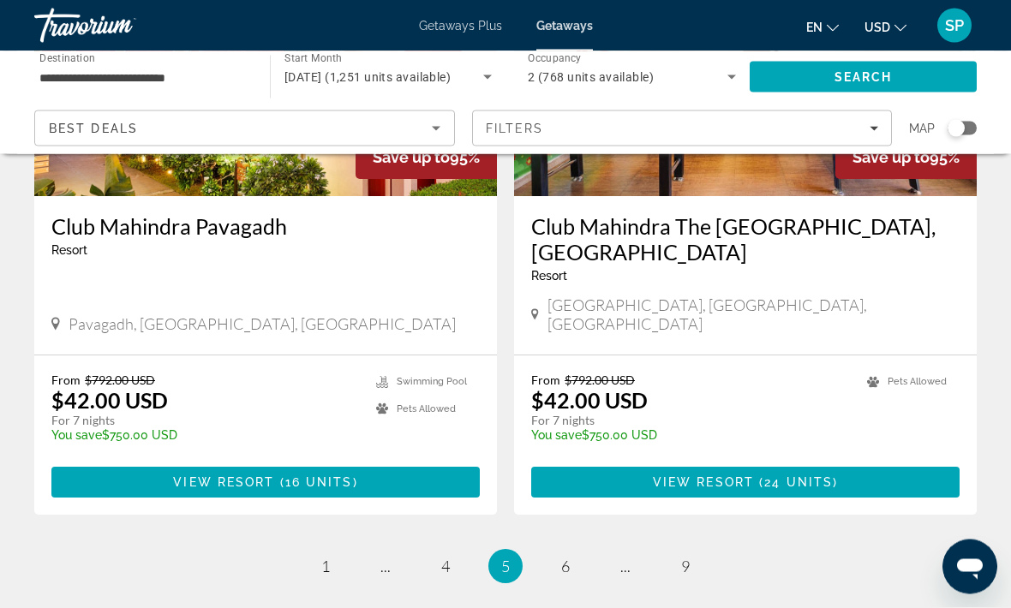
scroll to position [3306, 0]
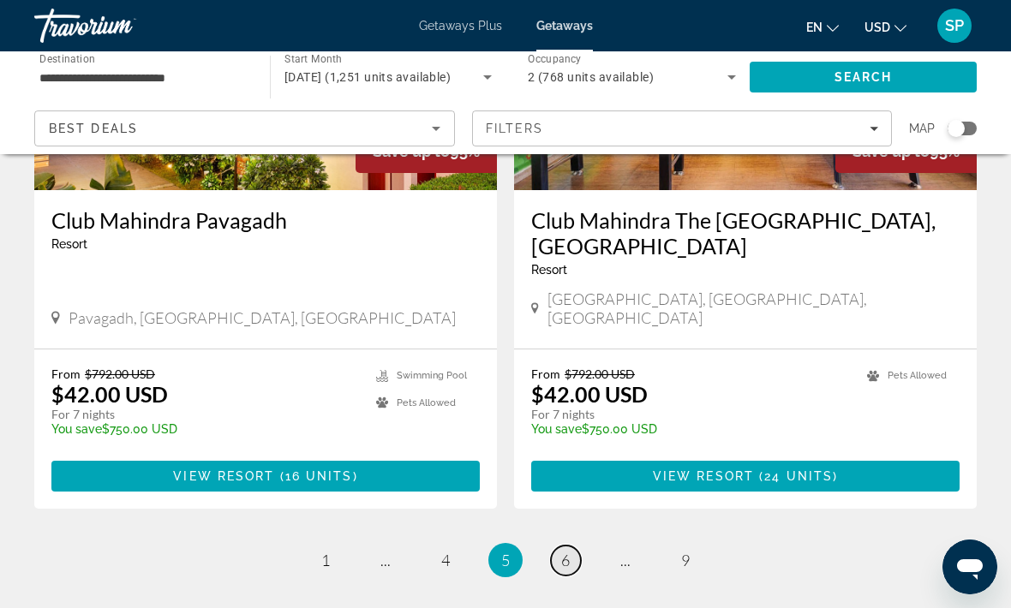
click at [575, 546] on link "page 6" at bounding box center [566, 561] width 30 height 30
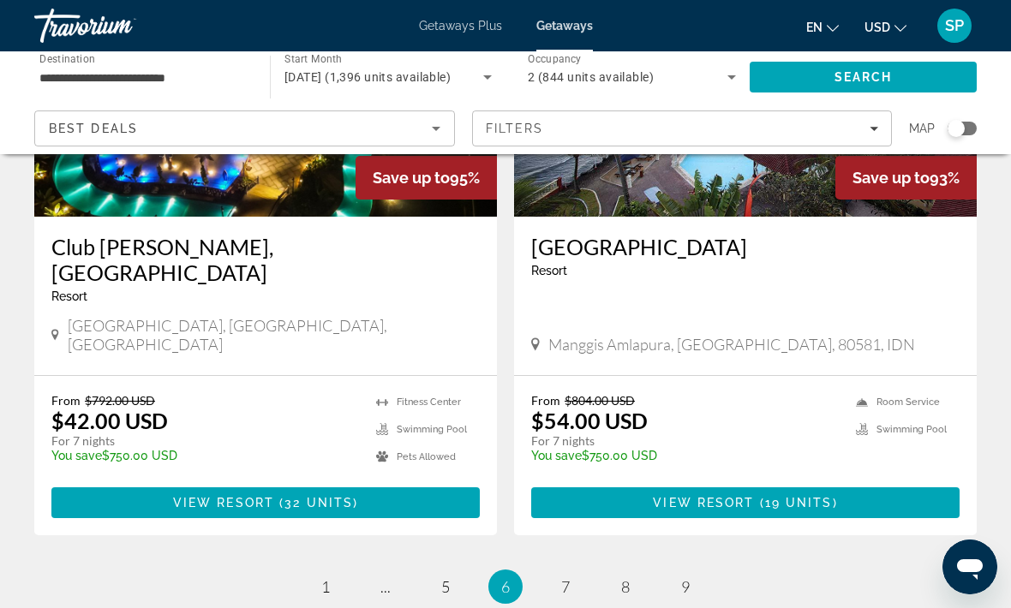
scroll to position [3348, 0]
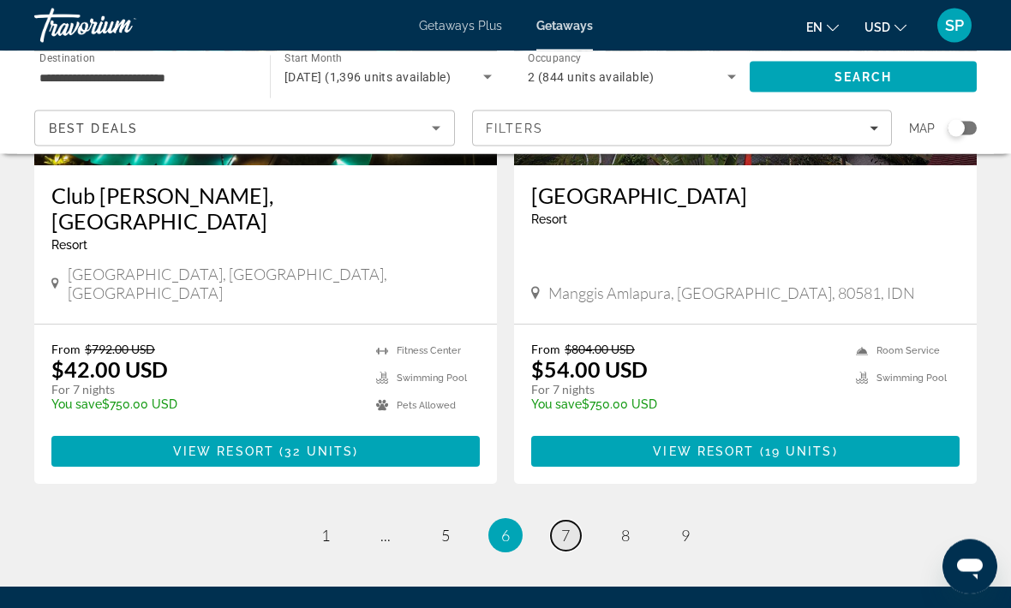
click at [571, 522] on link "page 7" at bounding box center [566, 537] width 30 height 30
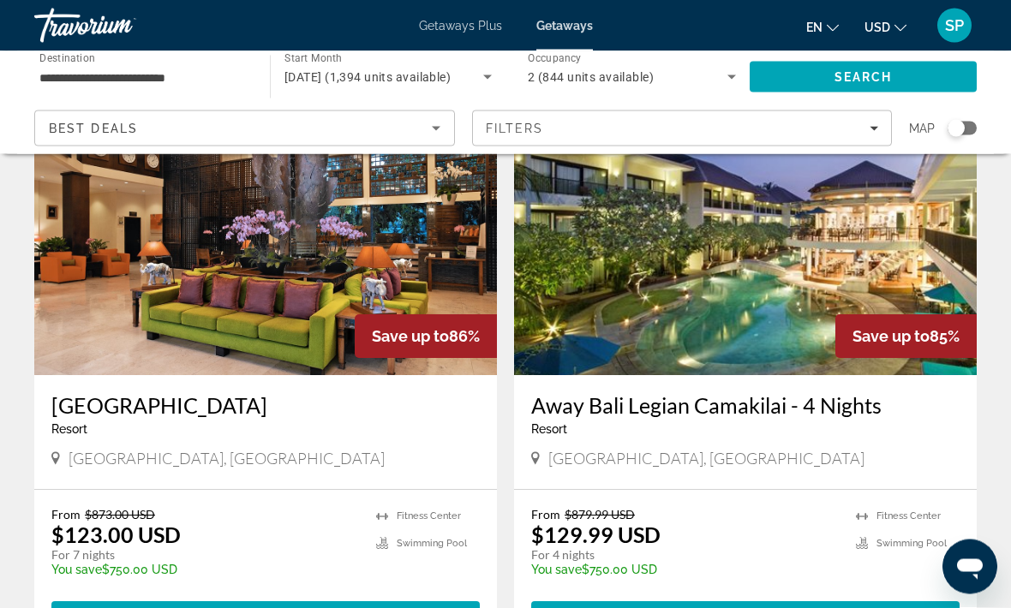
scroll to position [693, 0]
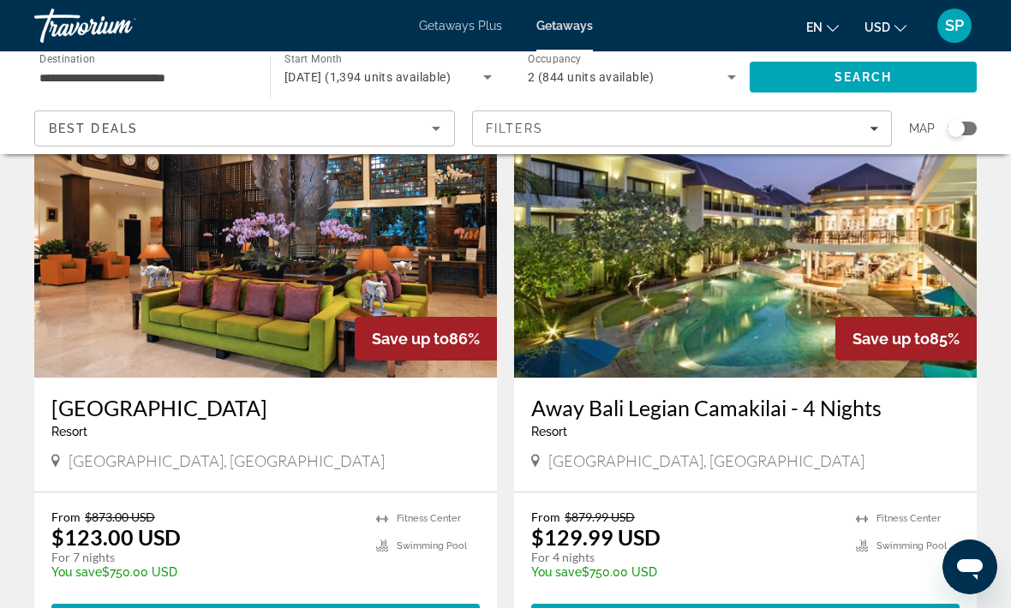
click at [885, 314] on img "Main content" at bounding box center [745, 241] width 462 height 274
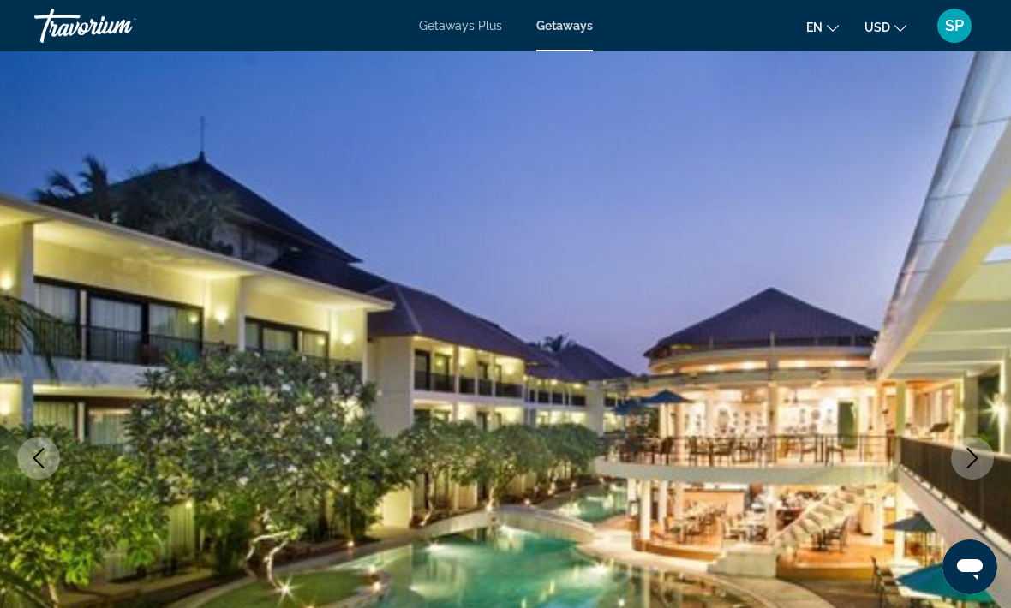
click at [969, 449] on icon "Next image" at bounding box center [972, 458] width 21 height 21
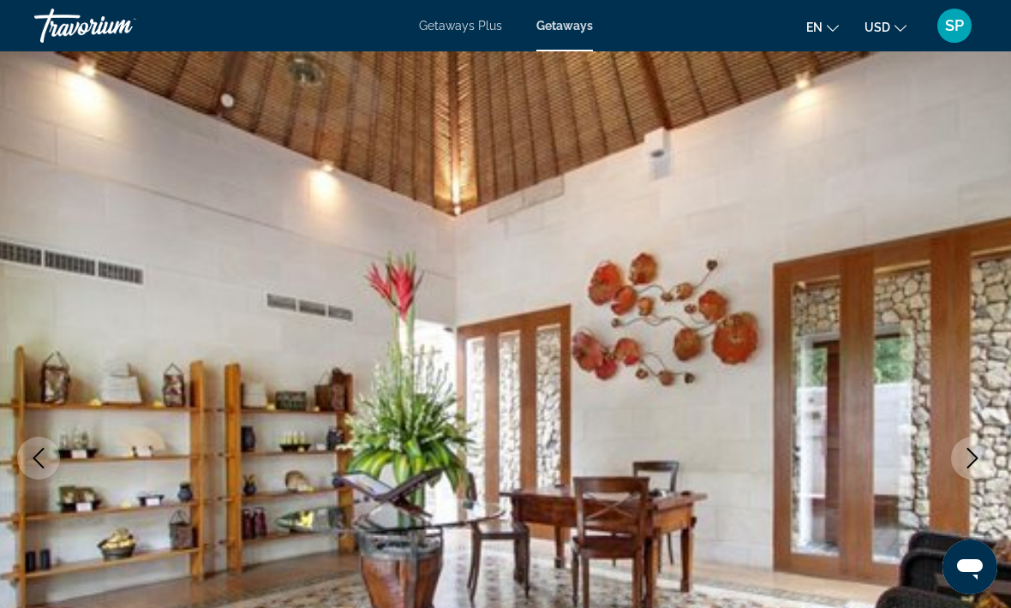
click at [952, 462] on button "Next image" at bounding box center [972, 458] width 43 height 43
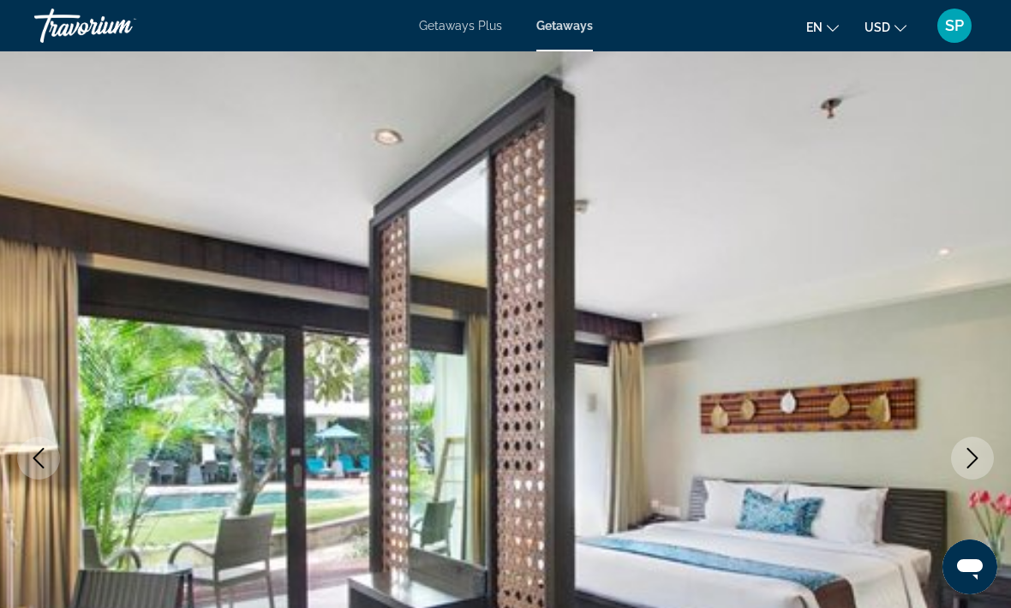
click at [965, 488] on img "Main content" at bounding box center [505, 458] width 1011 height 814
click at [968, 468] on button "Next image" at bounding box center [972, 458] width 43 height 43
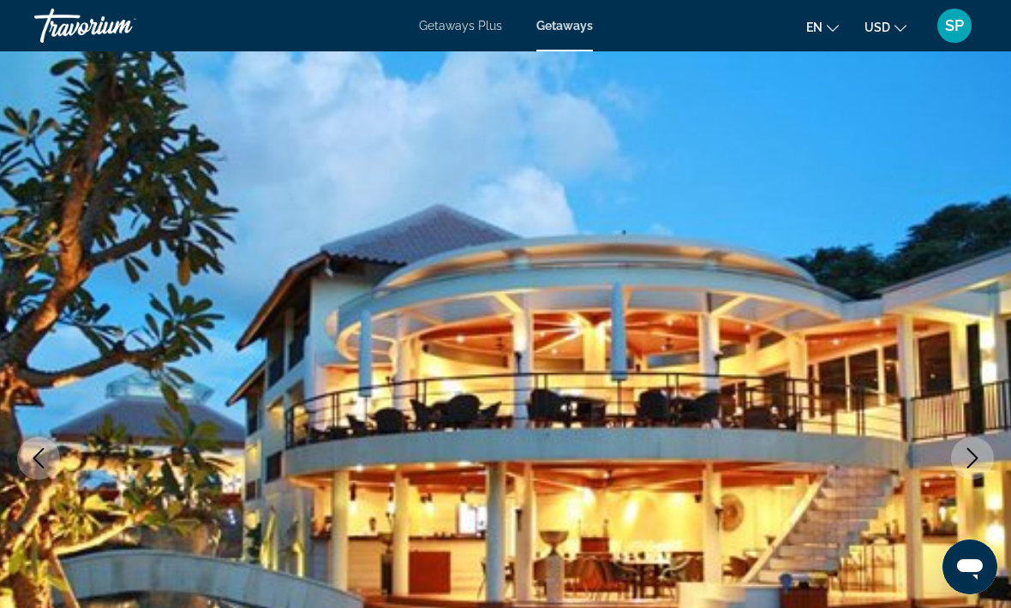
click at [963, 457] on icon "Next image" at bounding box center [972, 458] width 21 height 21
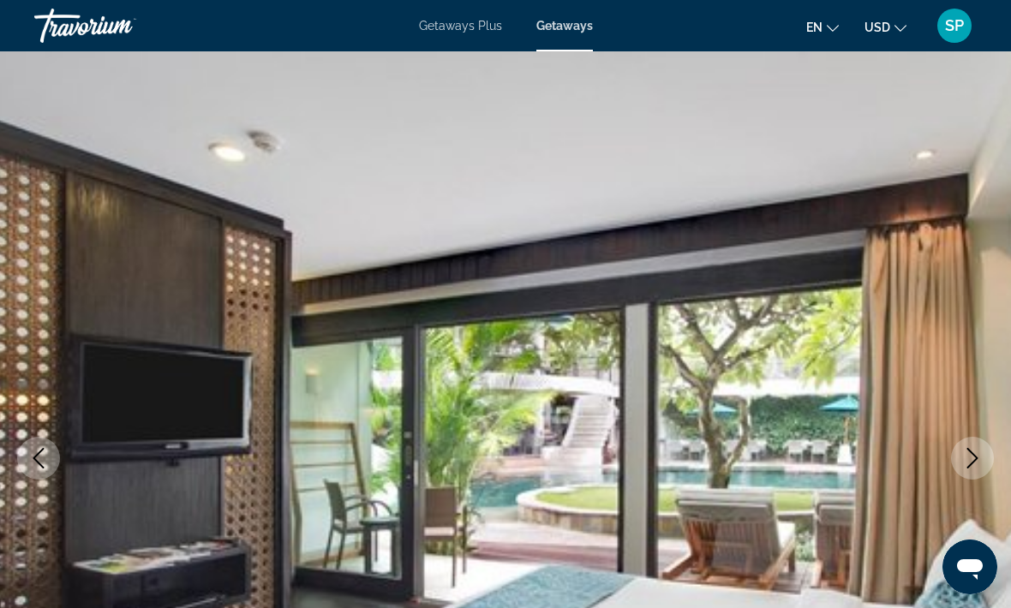
click at [967, 447] on button "Next image" at bounding box center [972, 458] width 43 height 43
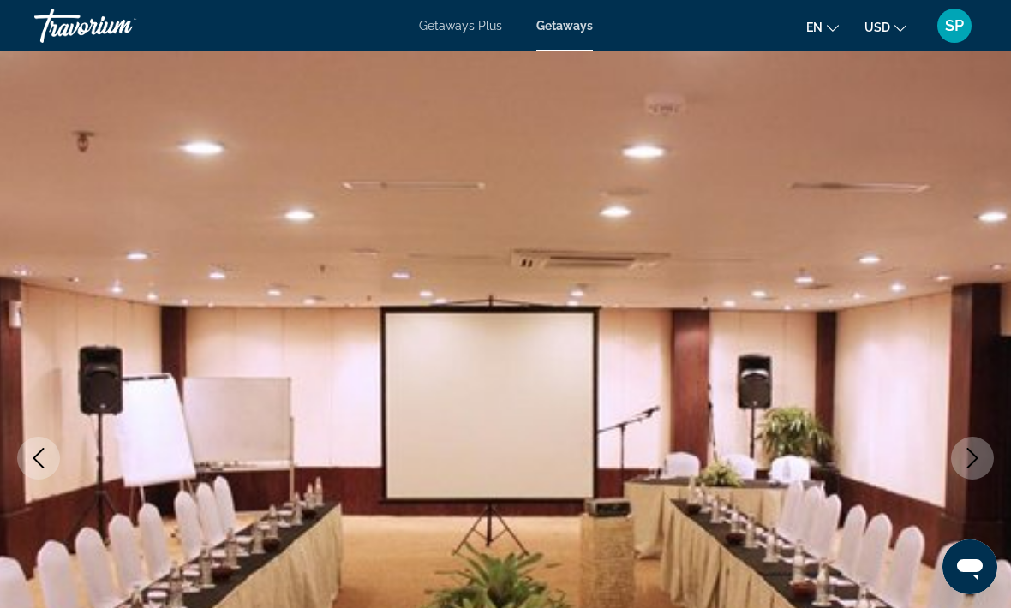
click at [968, 476] on button "Next image" at bounding box center [972, 458] width 43 height 43
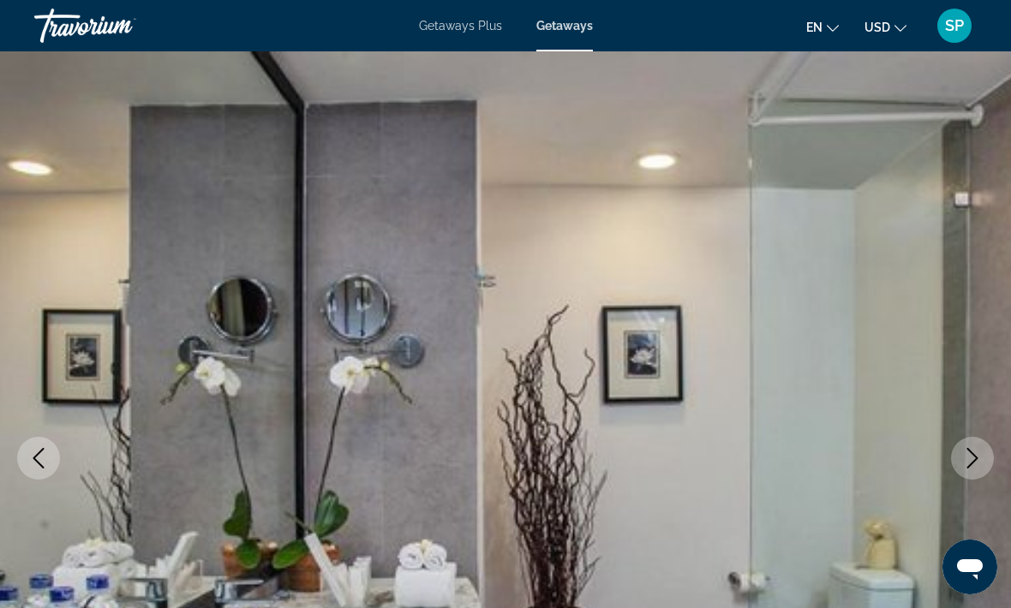
click at [973, 456] on icon "Next image" at bounding box center [972, 458] width 21 height 21
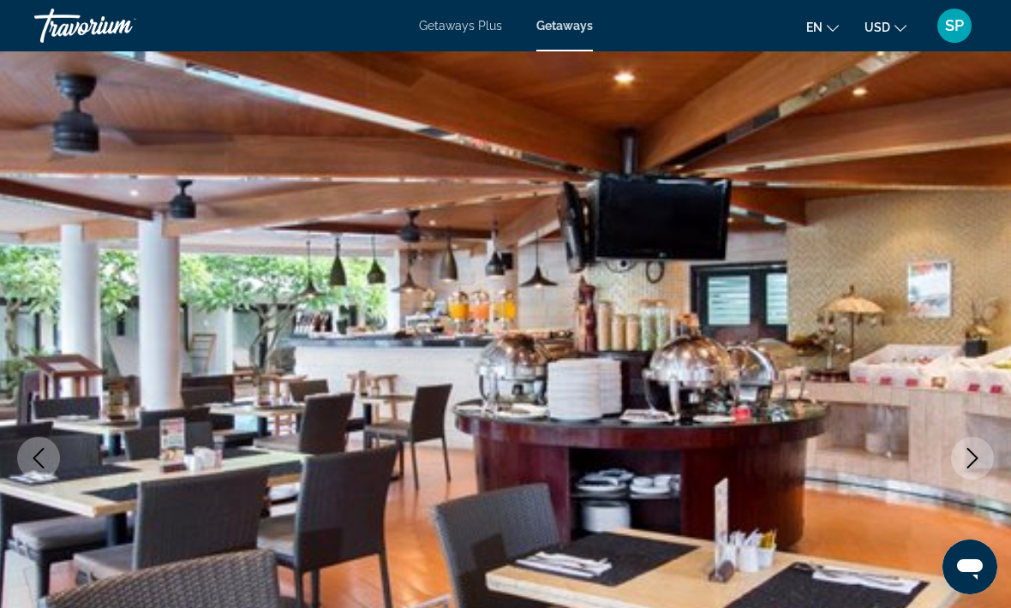
click at [974, 461] on icon "Next image" at bounding box center [972, 458] width 11 height 21
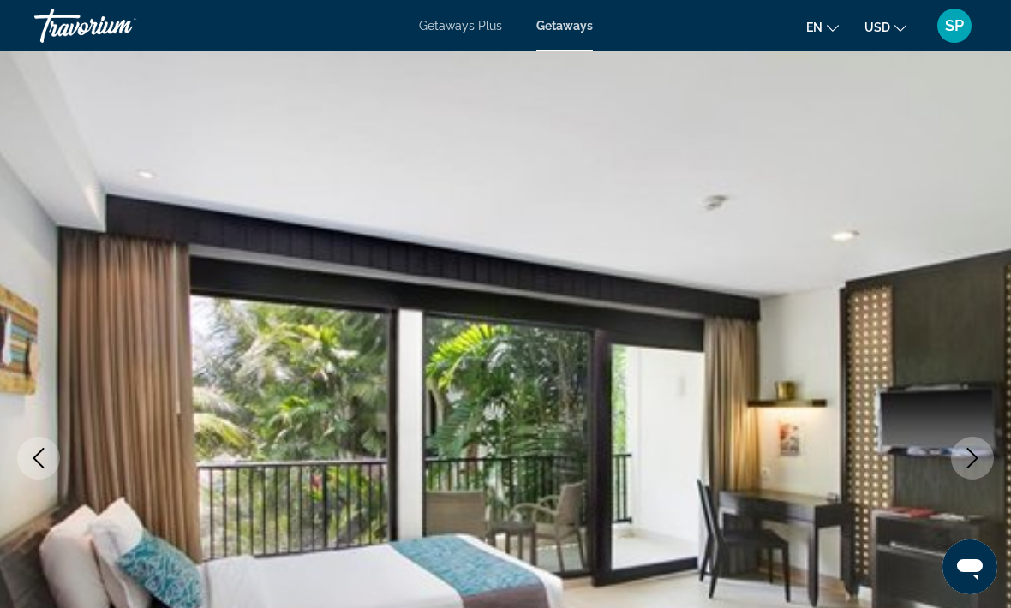
click at [968, 464] on icon "Next image" at bounding box center [972, 458] width 21 height 21
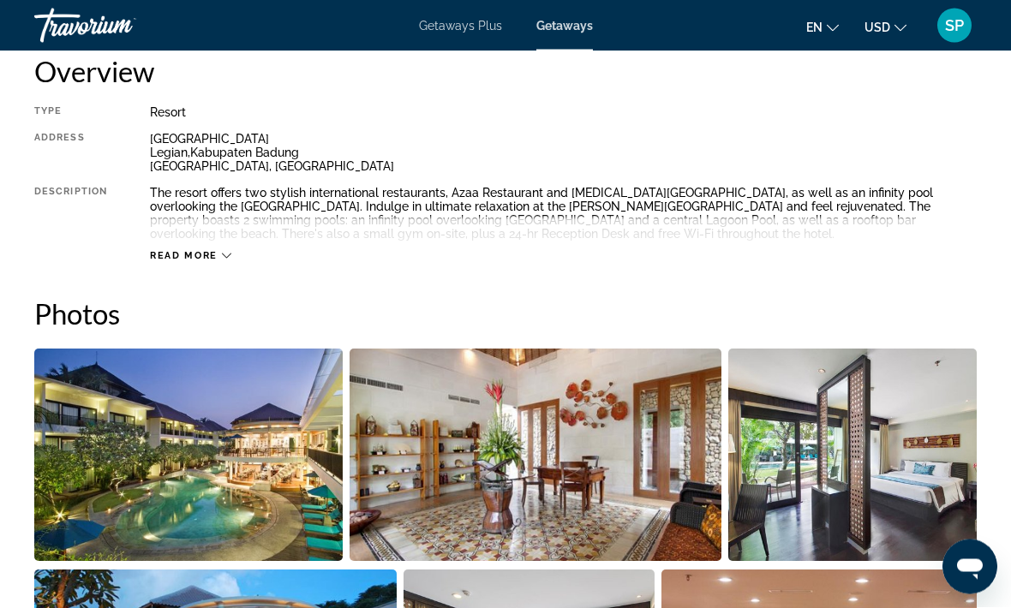
scroll to position [882, 0]
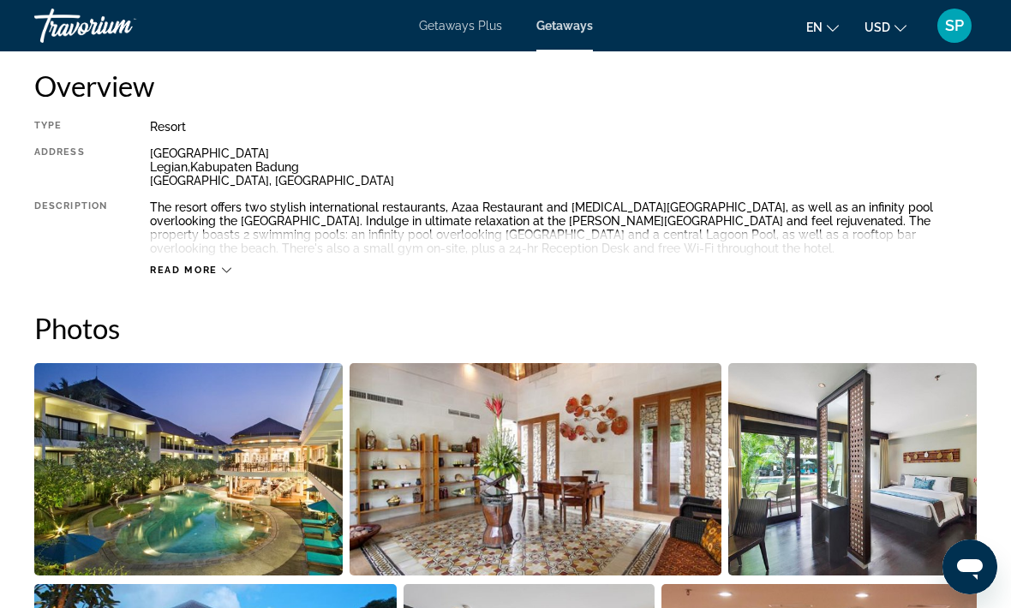
click at [194, 272] on span "Read more" at bounding box center [184, 270] width 68 height 11
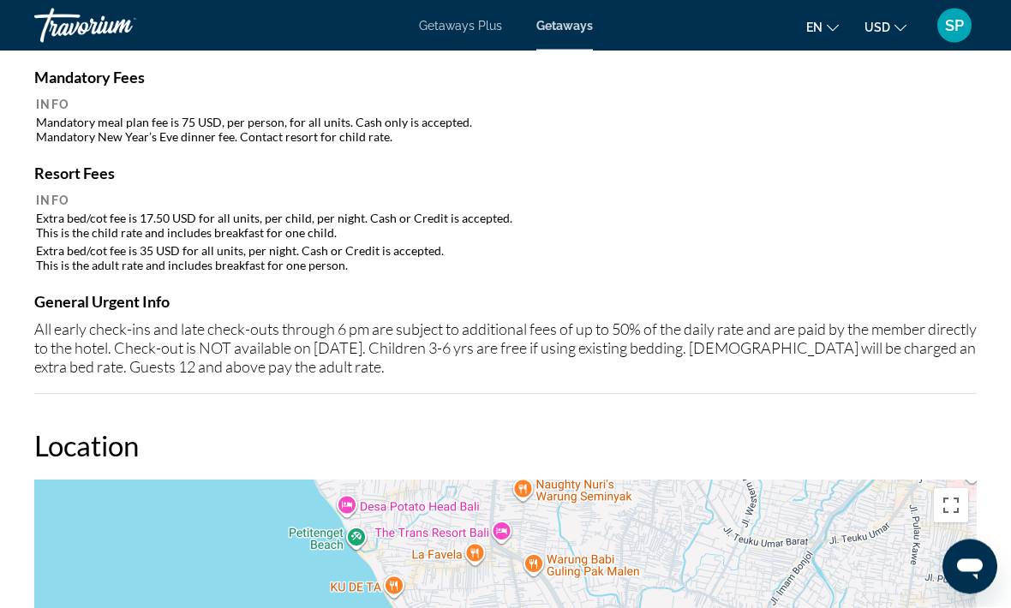
scroll to position [1985, 0]
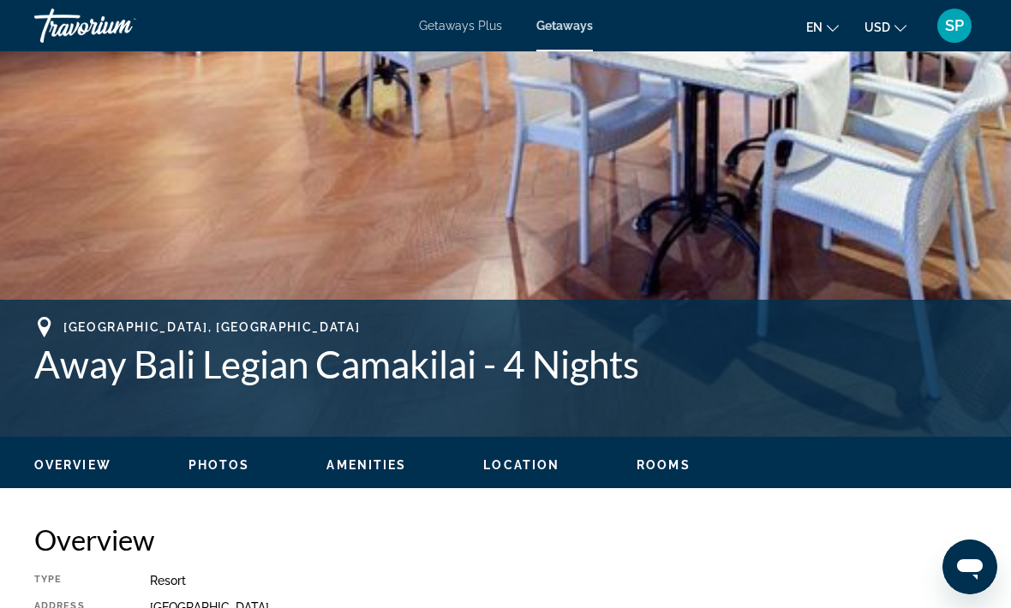
scroll to position [92, 0]
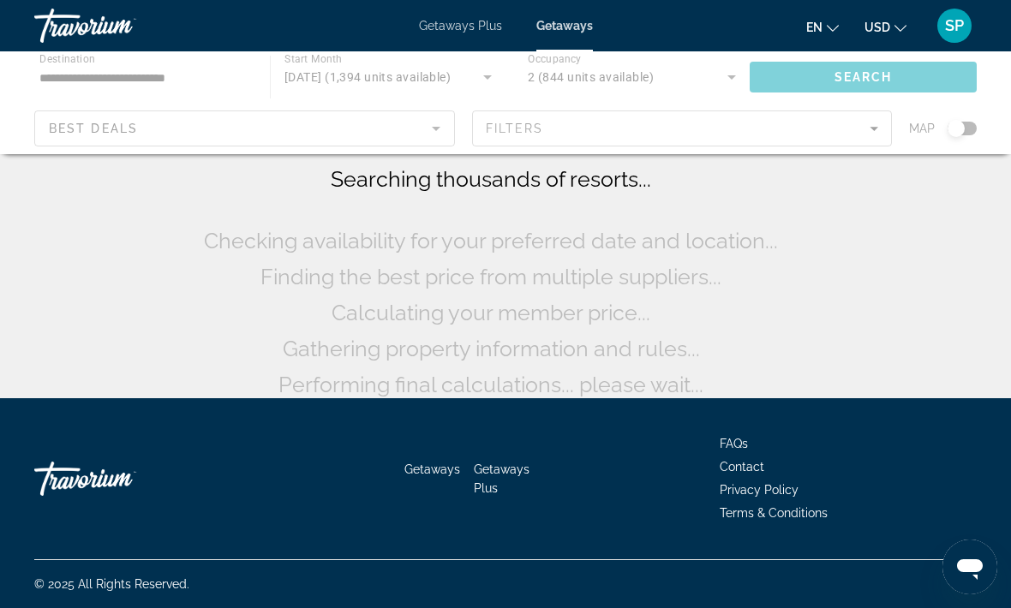
click at [43, 343] on div "Searching thousands of resorts... Checking availability for your preferred date…" at bounding box center [505, 157] width 1011 height 498
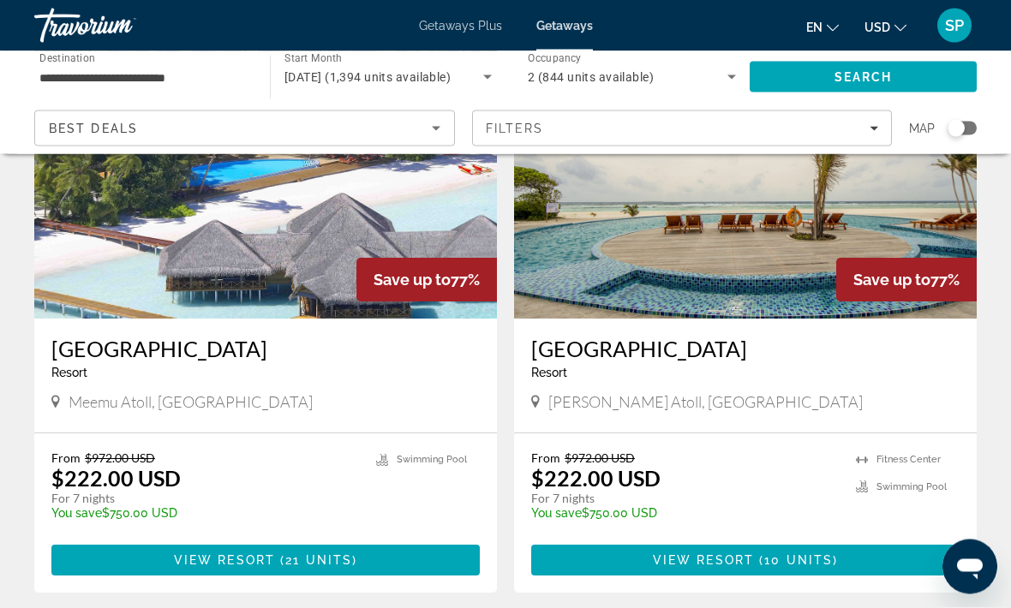
scroll to position [3133, 0]
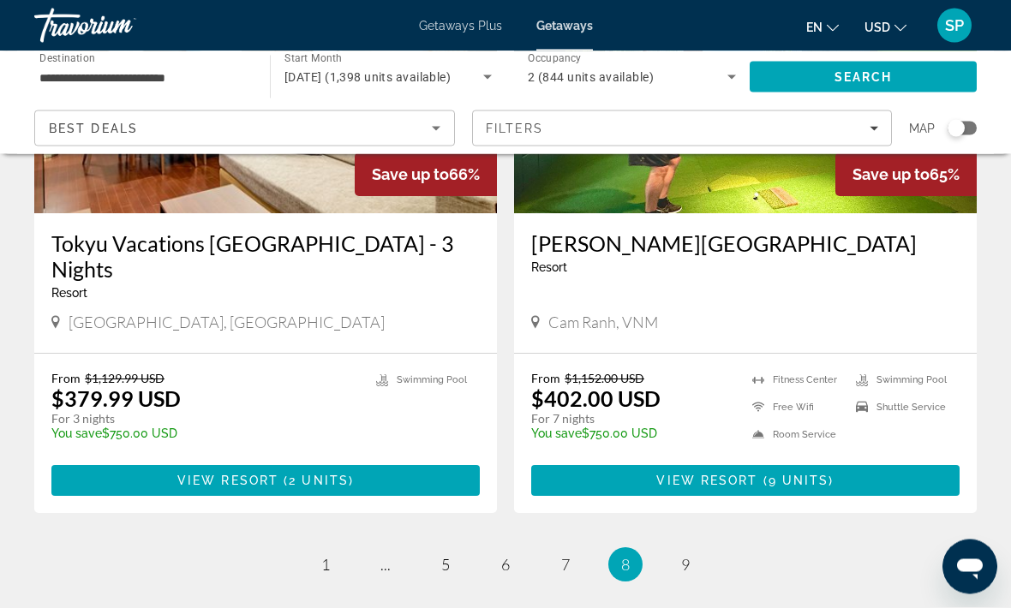
scroll to position [3301, 0]
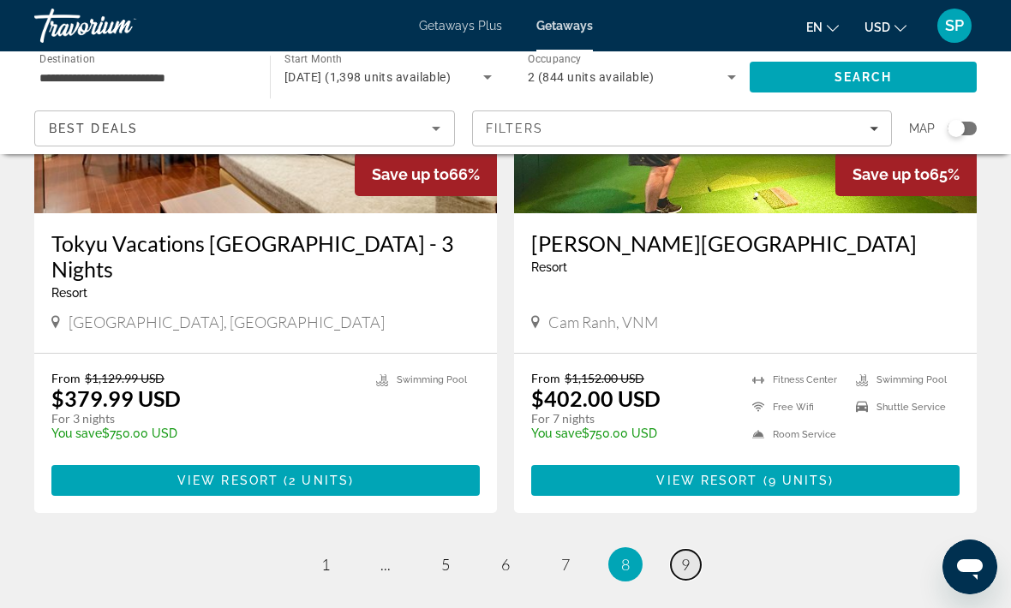
click at [671, 550] on link "page 9" at bounding box center [686, 565] width 30 height 30
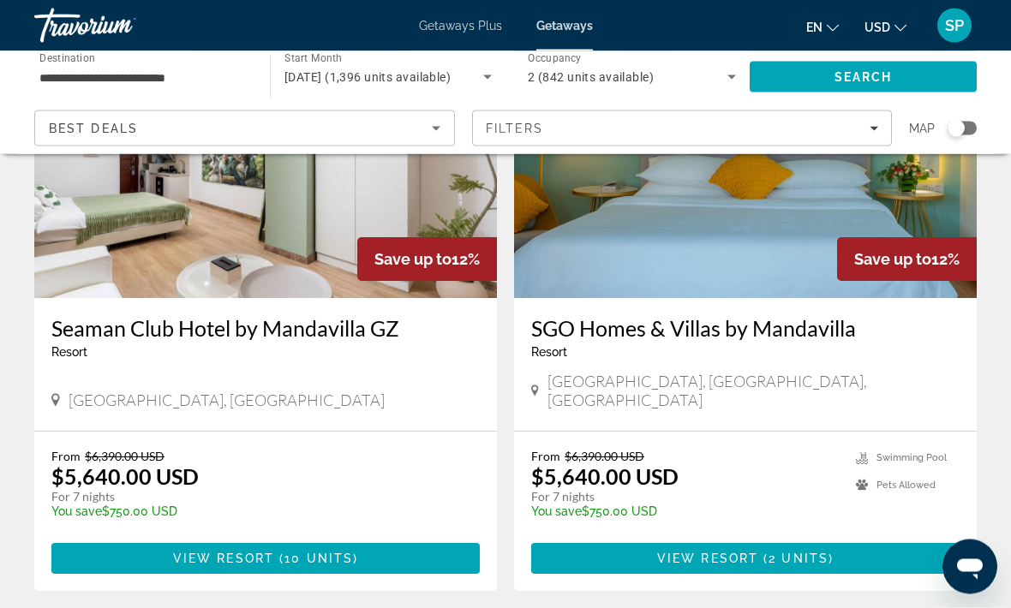
scroll to position [2089, 0]
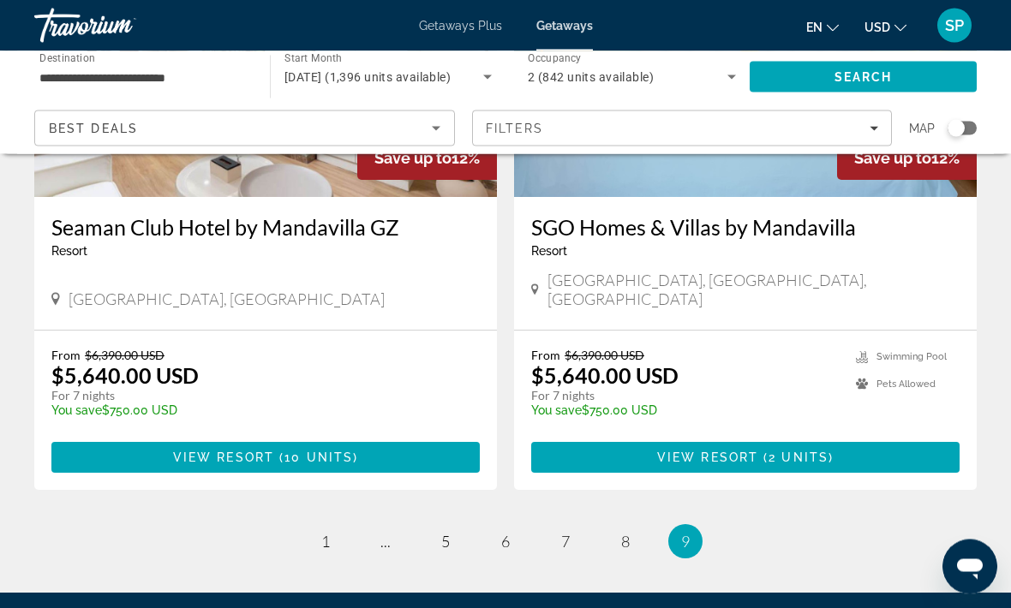
click at [704, 525] on ul "9 / 9 page 1 page ... page 5 page 6 page 7 page 8 You're on page 9" at bounding box center [505, 542] width 942 height 34
click at [339, 528] on link "page 1" at bounding box center [326, 543] width 30 height 30
